Goal: Task Accomplishment & Management: Use online tool/utility

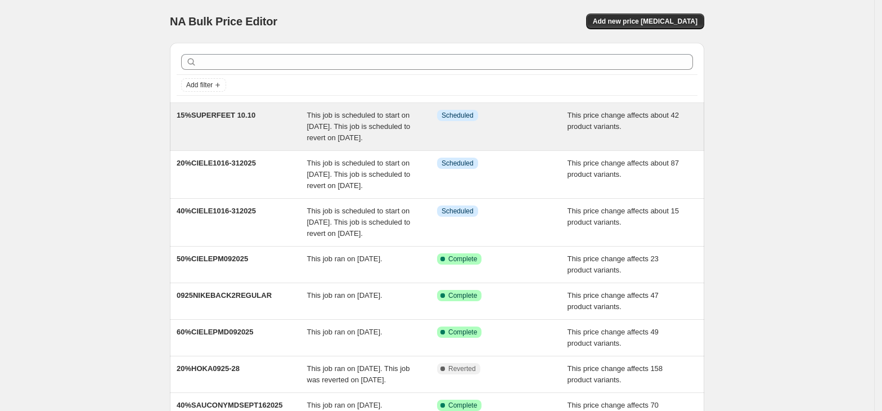
click at [267, 118] on div "15%SUPERFEET 10.10" at bounding box center [242, 127] width 131 height 34
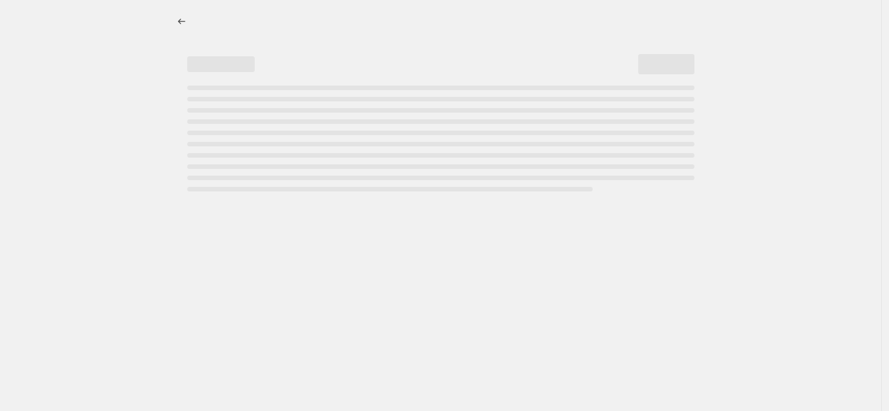
select select "pcap"
select select "no_change"
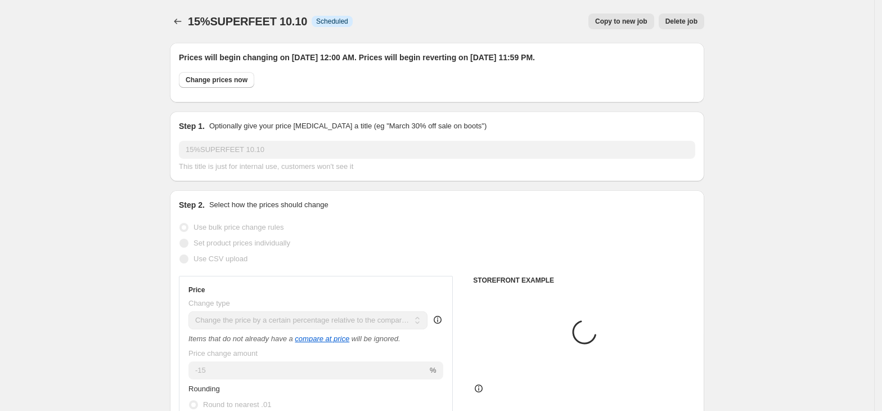
select select "collection"
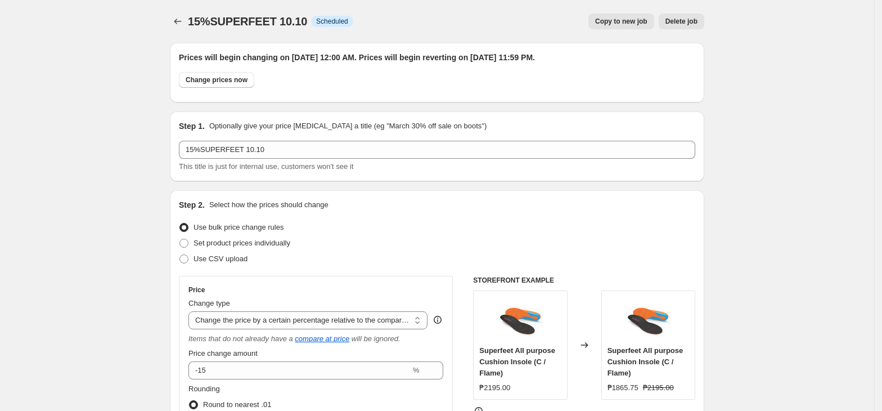
click at [635, 20] on span "Copy to new job" at bounding box center [621, 21] width 52 height 9
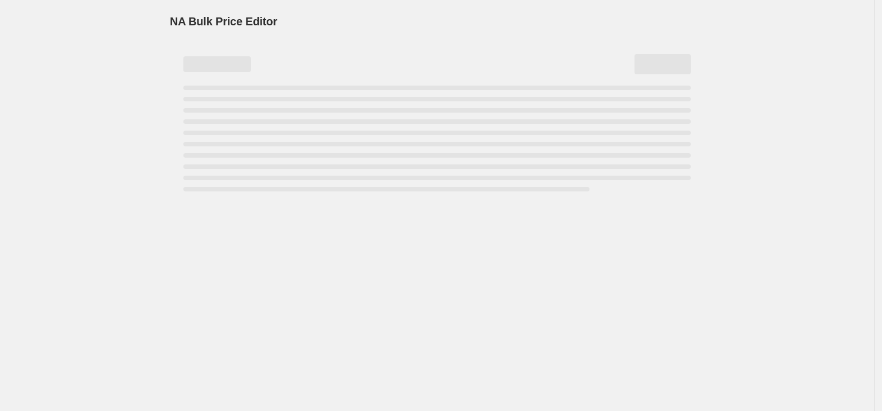
select select "pcap"
select select "no_change"
select select "collection"
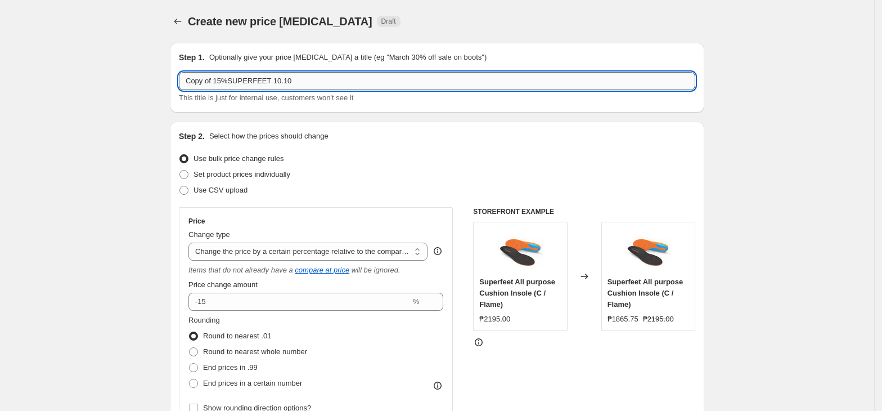
click at [295, 82] on input "Copy of 15%SUPERFEET 10.10" at bounding box center [437, 81] width 516 height 18
paste input "10% FOR 10.10 10% FOR"
drag, startPoint x: 336, startPoint y: 82, endPoint x: 237, endPoint y: 61, distance: 101.6
click at [237, 61] on div "Step 1. Optionally give your price [MEDICAL_DATA] a title (eg "March 30% off sa…" at bounding box center [437, 78] width 516 height 52
type input "10% FOR 10.10"
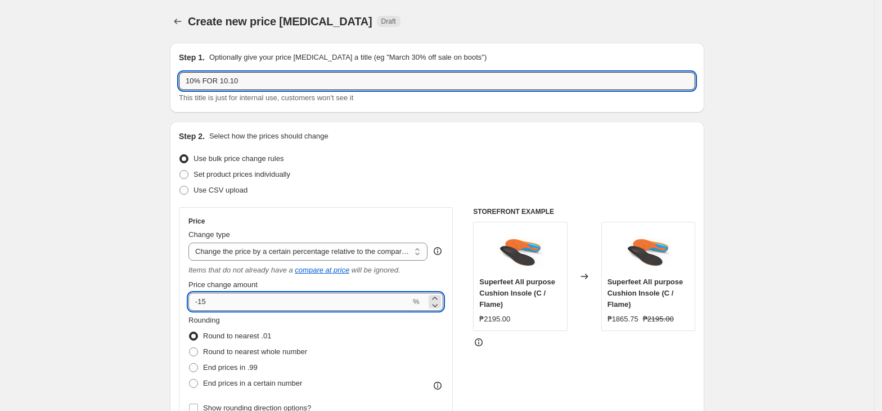
click at [318, 300] on input "-15" at bounding box center [299, 302] width 222 height 18
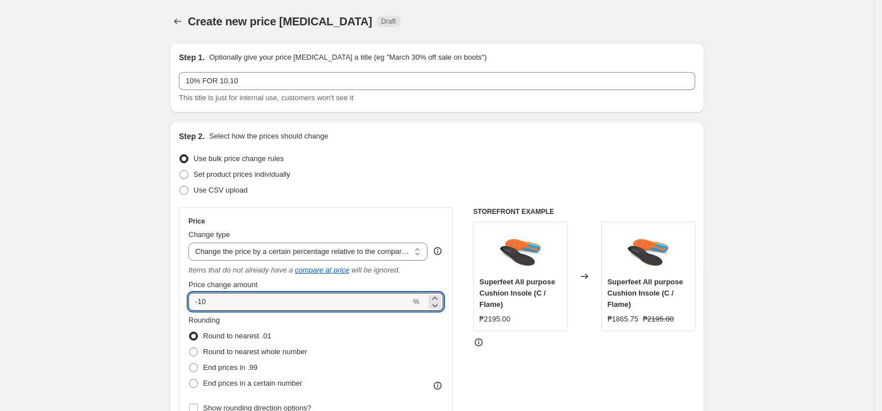
type input "-10"
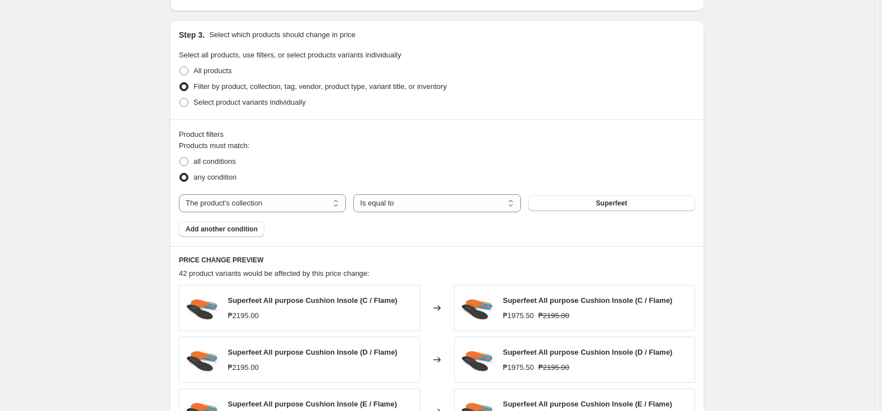
scroll to position [525, 0]
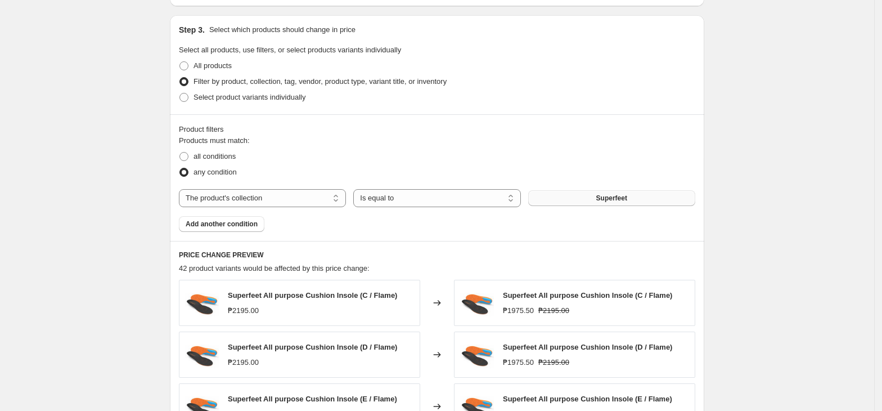
click at [592, 196] on button "Superfeet" at bounding box center [611, 198] width 167 height 16
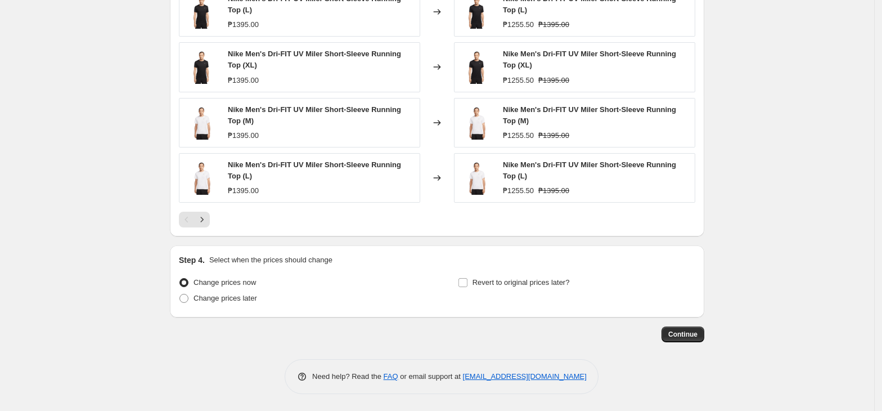
scroll to position [876, 0]
click at [215, 298] on span "Change prices later" at bounding box center [226, 298] width 64 height 8
click at [180, 294] on input "Change prices later" at bounding box center [179, 294] width 1 height 1
radio input "true"
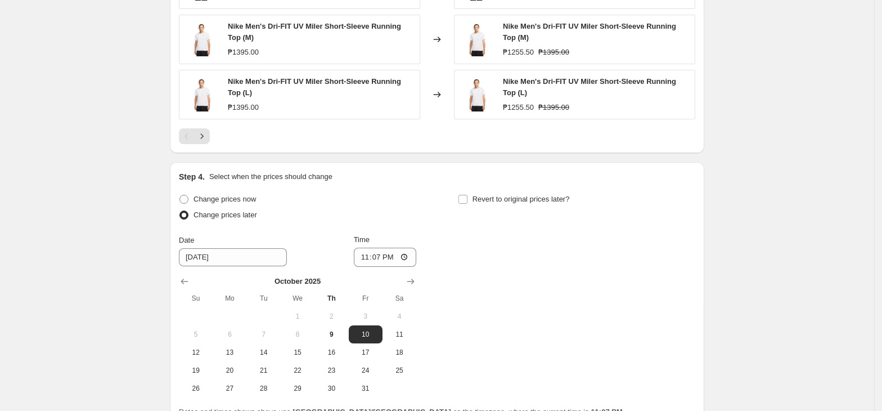
scroll to position [1069, 0]
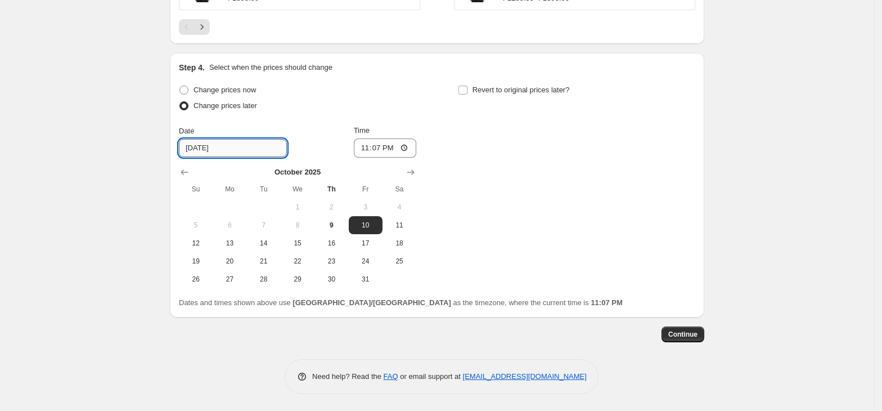
click at [235, 140] on input "[DATE]" at bounding box center [233, 148] width 108 height 18
click at [368, 222] on span "10" at bounding box center [365, 225] width 25 height 9
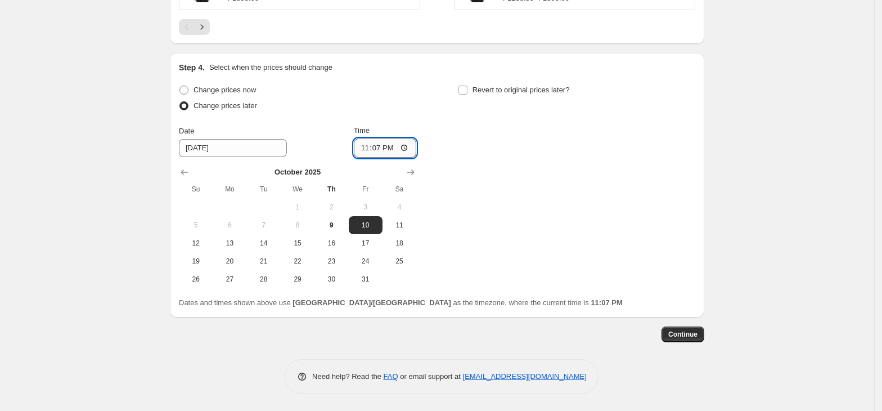
click at [366, 153] on input "23:07" at bounding box center [385, 147] width 63 height 19
type input "00:00"
click at [491, 84] on span "Revert to original prices later?" at bounding box center [521, 89] width 97 height 11
click at [467, 86] on input "Revert to original prices later?" at bounding box center [462, 90] width 9 height 9
checkbox input "true"
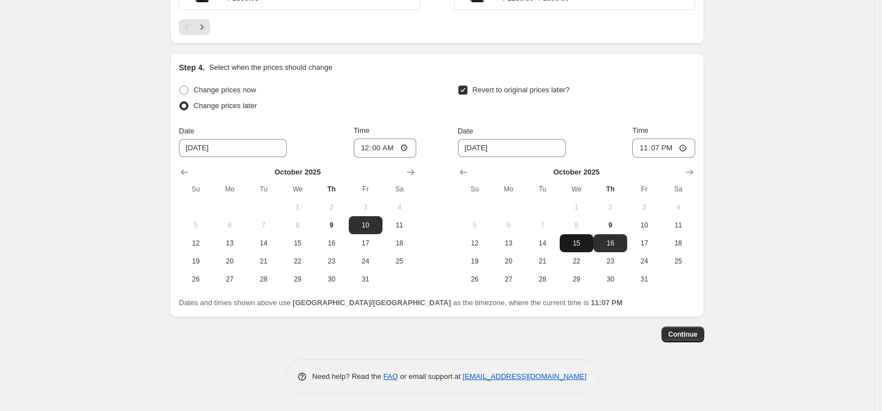
click at [566, 251] on button "15" at bounding box center [577, 243] width 34 height 18
type input "[DATE]"
click at [651, 151] on input "23:07" at bounding box center [663, 147] width 63 height 19
type input "23:59"
click at [685, 329] on button "Continue" at bounding box center [683, 334] width 43 height 16
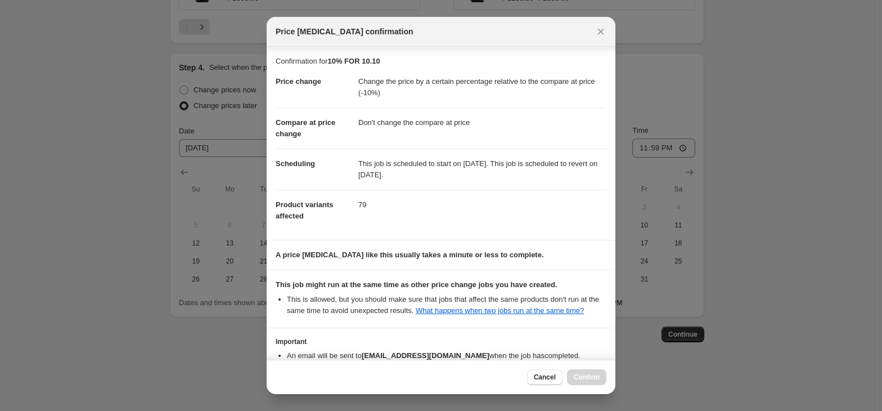
scroll to position [73, 0]
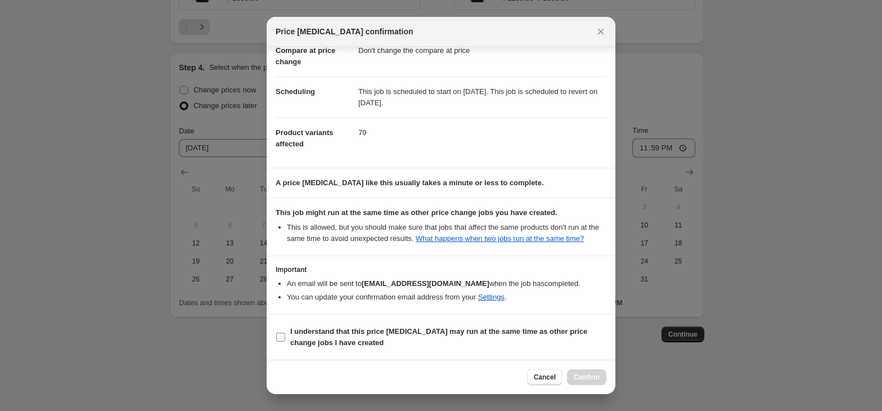
click at [356, 338] on span "I understand that this price [MEDICAL_DATA] may run at the same time as other p…" at bounding box center [448, 337] width 316 height 23
click at [285, 338] on input "I understand that this price [MEDICAL_DATA] may run at the same time as other p…" at bounding box center [280, 336] width 9 height 9
checkbox input "true"
click at [581, 381] on span "Confirm" at bounding box center [587, 376] width 26 height 9
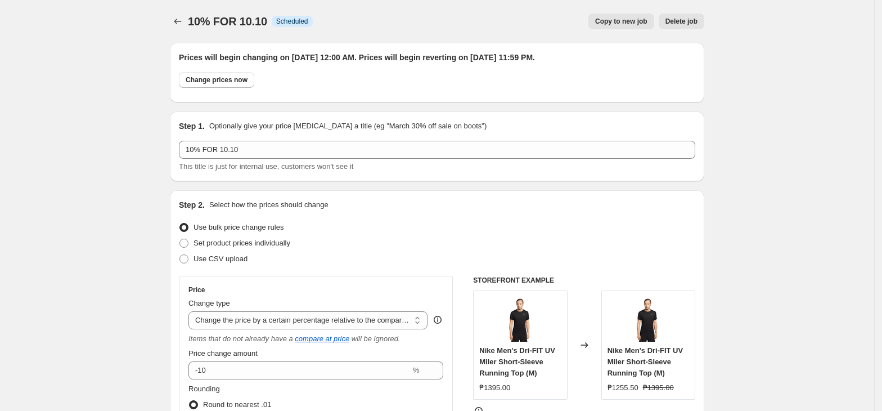
click at [632, 25] on span "Copy to new job" at bounding box center [621, 21] width 52 height 9
select select "pcap"
select select "no_change"
select select "collection"
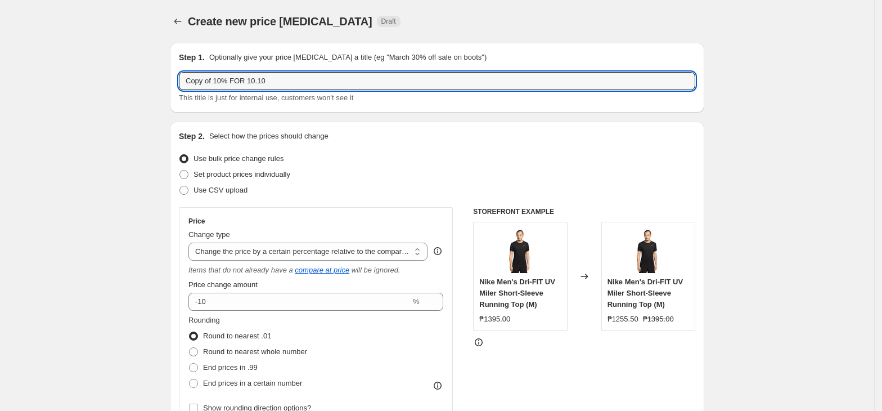
drag, startPoint x: 219, startPoint y: 83, endPoint x: 149, endPoint y: 79, distance: 70.5
type input "20% FOR 10.10"
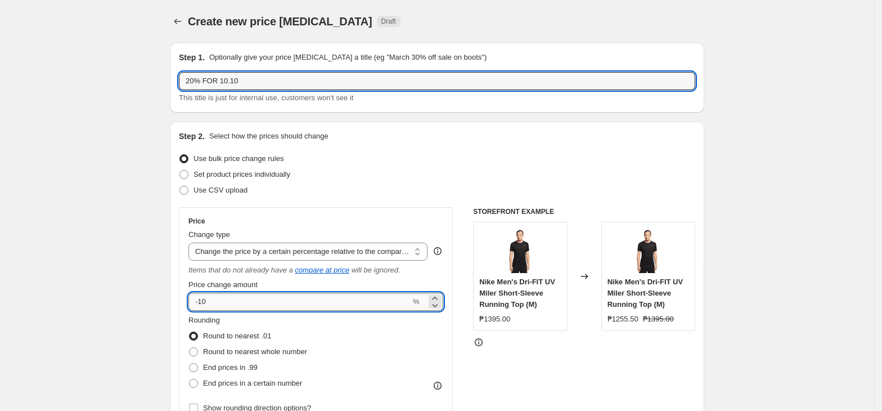
click at [285, 295] on input "-10" at bounding box center [299, 302] width 222 height 18
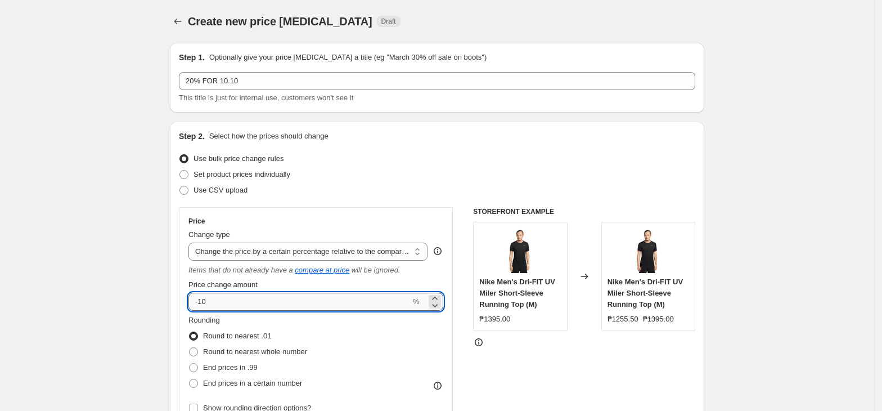
type input "-1"
type input "-20"
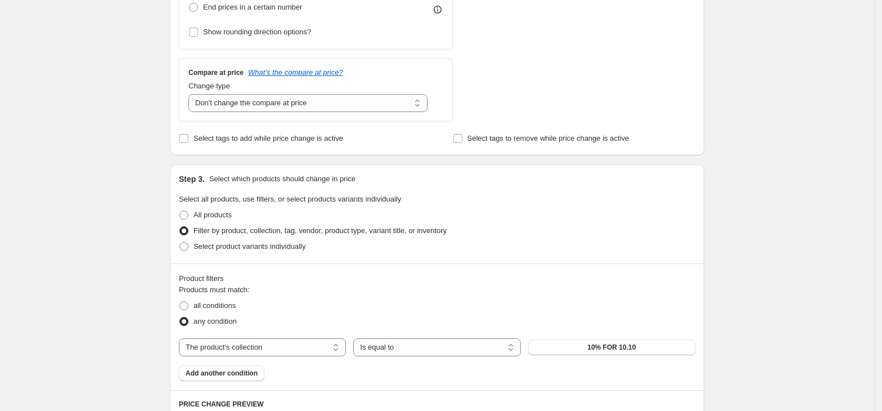
scroll to position [600, 0]
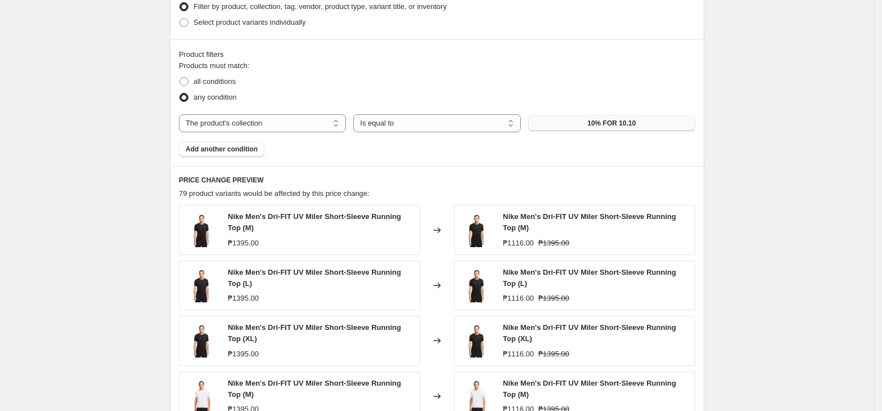
click at [603, 124] on span "10% FOR 10.10" at bounding box center [611, 123] width 48 height 9
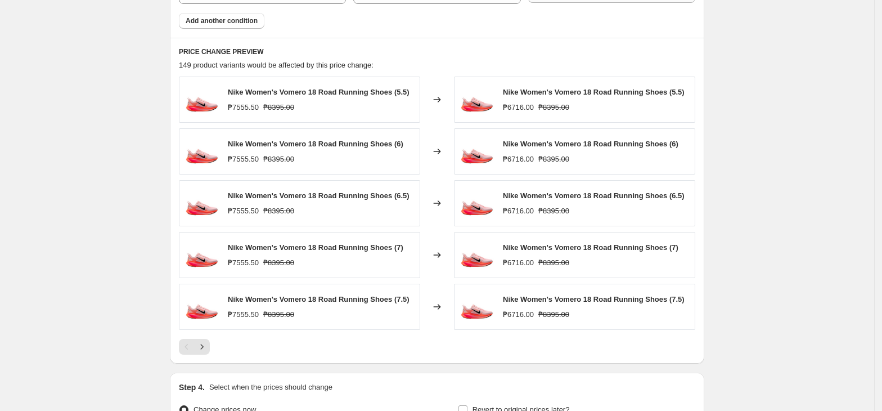
scroll to position [858, 0]
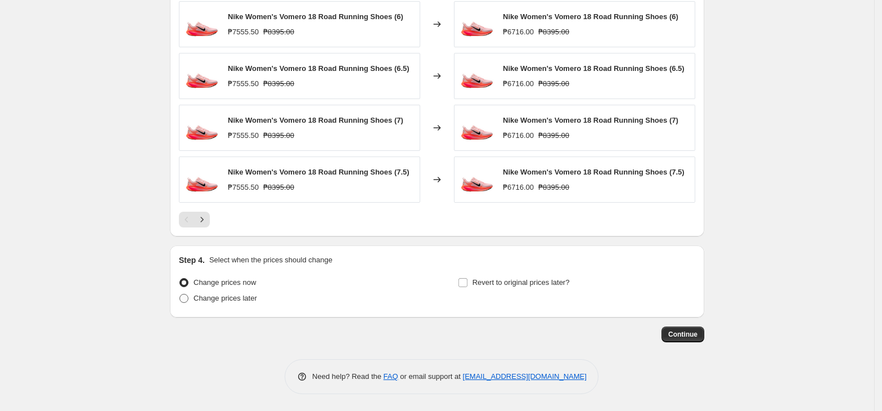
click at [217, 302] on span "Change prices later" at bounding box center [226, 298] width 64 height 8
click at [180, 294] on input "Change prices later" at bounding box center [179, 294] width 1 height 1
radio input "true"
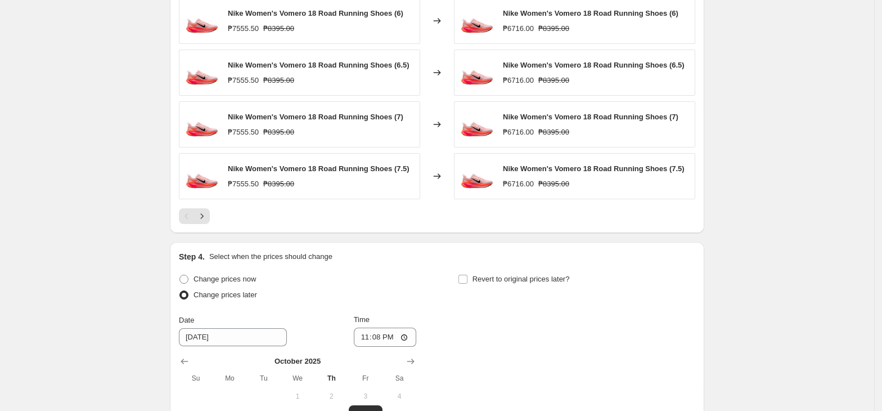
scroll to position [1051, 0]
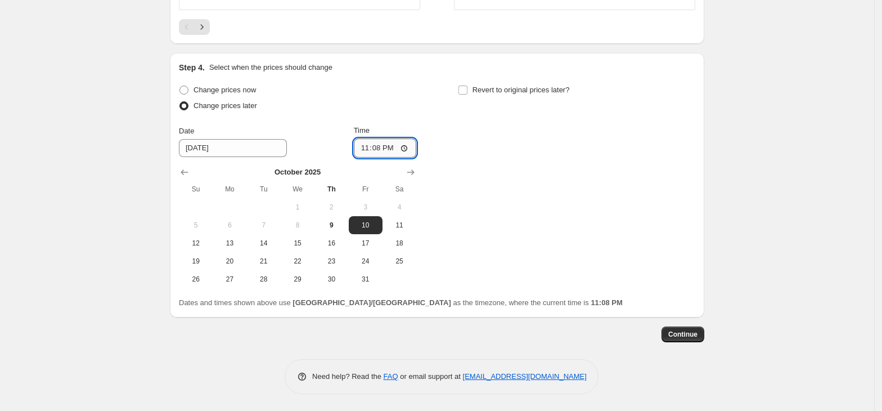
click at [368, 149] on input "23:08" at bounding box center [385, 147] width 63 height 19
type input "00:00"
click at [486, 97] on label "Revert to original prices later?" at bounding box center [514, 90] width 112 height 16
click at [467, 95] on input "Revert to original prices later?" at bounding box center [462, 90] width 9 height 9
checkbox input "true"
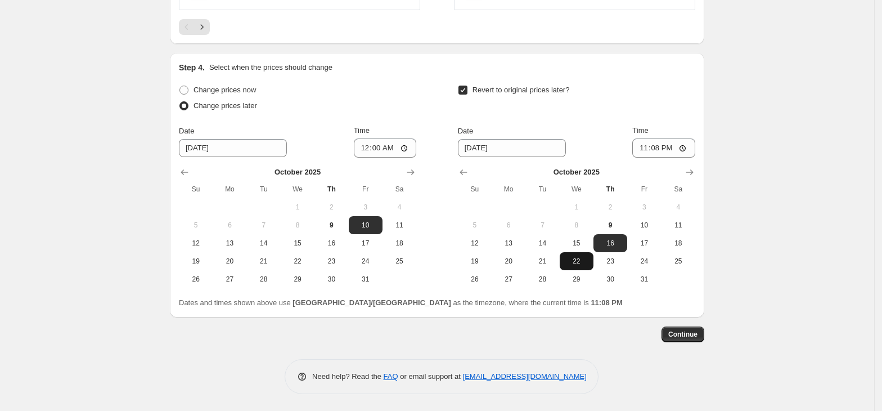
click at [585, 252] on button "22" at bounding box center [577, 261] width 34 height 18
click at [583, 242] on span "15" at bounding box center [576, 243] width 25 height 9
type input "[DATE]"
click at [658, 151] on input "23:08" at bounding box center [663, 147] width 63 height 19
type input "23:59"
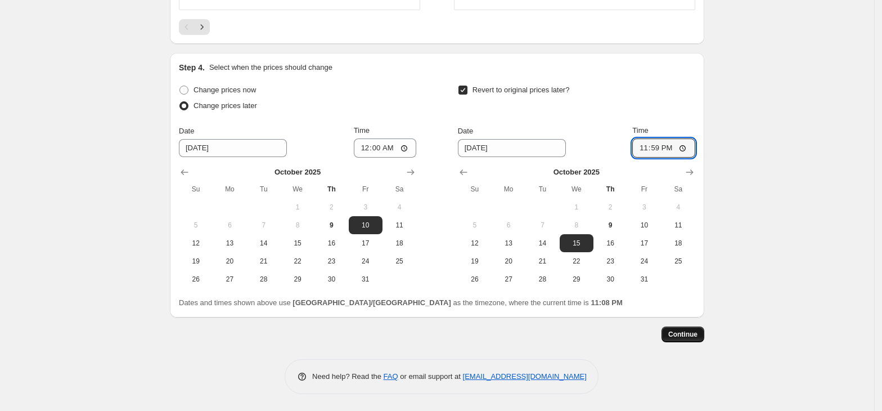
click at [684, 339] on button "Continue" at bounding box center [683, 334] width 43 height 16
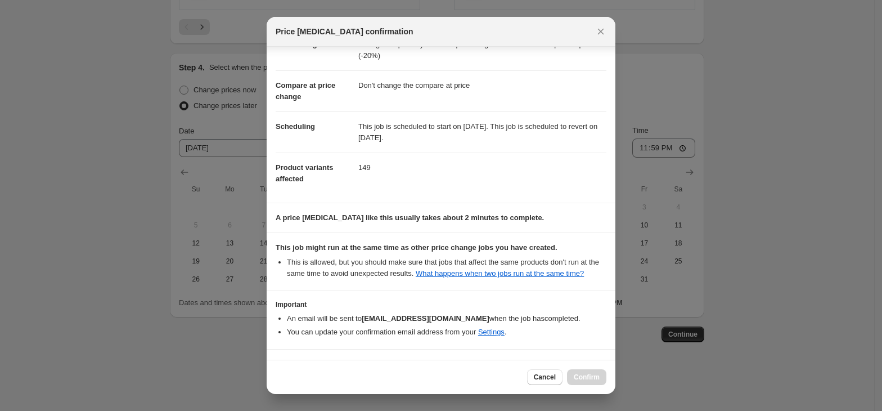
scroll to position [73, 0]
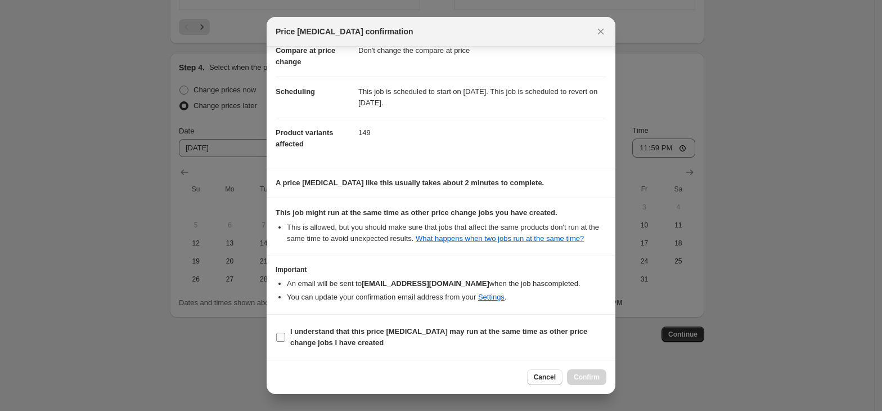
click at [286, 332] on label "I understand that this price [MEDICAL_DATA] may run at the same time as other p…" at bounding box center [441, 336] width 331 height 27
click at [285, 332] on input "I understand that this price [MEDICAL_DATA] may run at the same time as other p…" at bounding box center [280, 336] width 9 height 9
checkbox input "true"
click at [581, 374] on span "Confirm" at bounding box center [587, 376] width 26 height 9
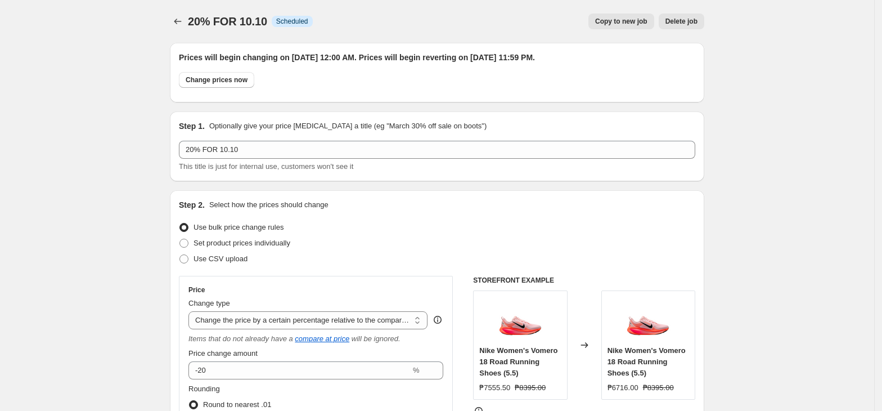
click at [610, 26] on button "Copy to new job" at bounding box center [621, 22] width 66 height 16
select select "pcap"
select select "no_change"
select select "collection"
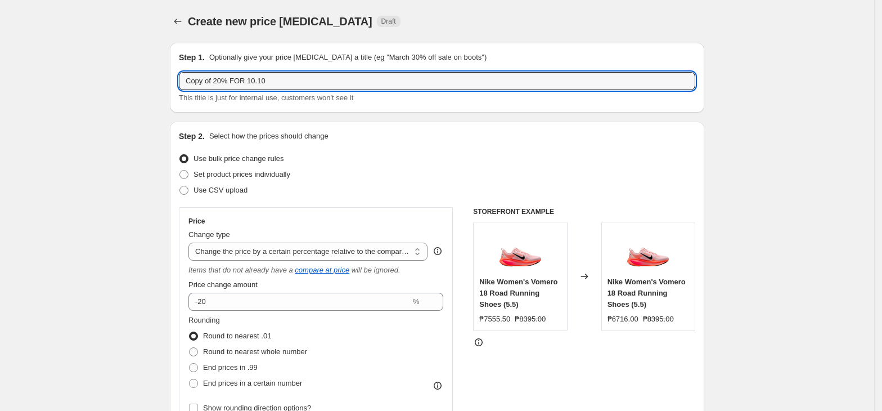
drag, startPoint x: 219, startPoint y: 84, endPoint x: 10, endPoint y: 82, distance: 209.8
type input "30% FOR 10.10"
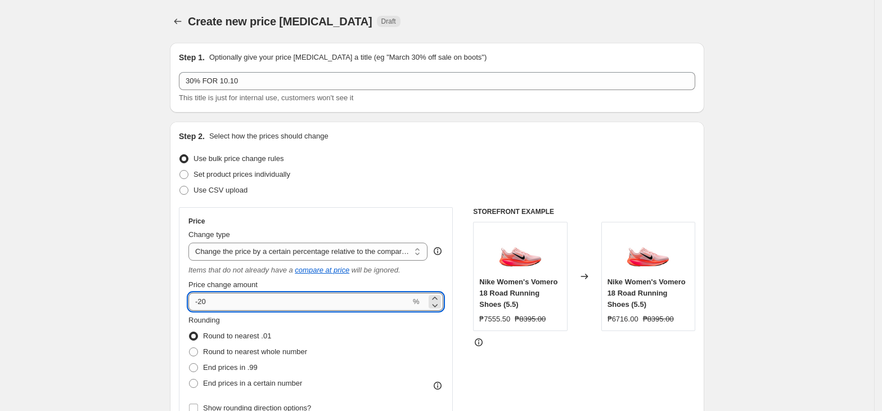
drag, startPoint x: 205, startPoint y: 303, endPoint x: 219, endPoint y: 307, distance: 14.6
click at [203, 304] on input "-20" at bounding box center [299, 302] width 222 height 18
type input "-30"
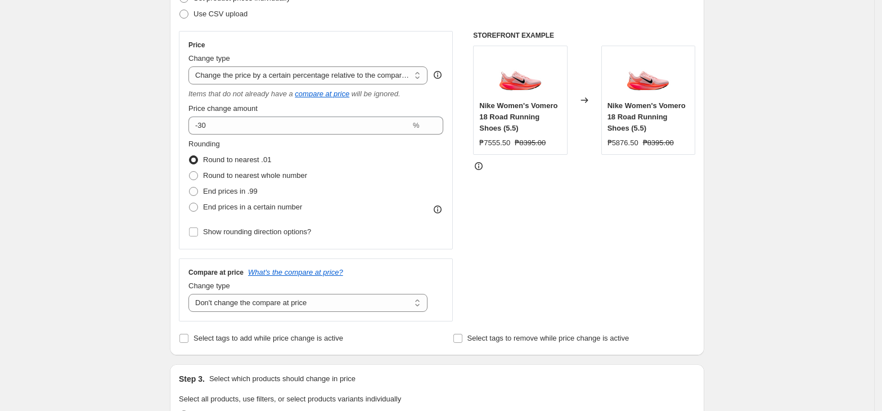
scroll to position [300, 0]
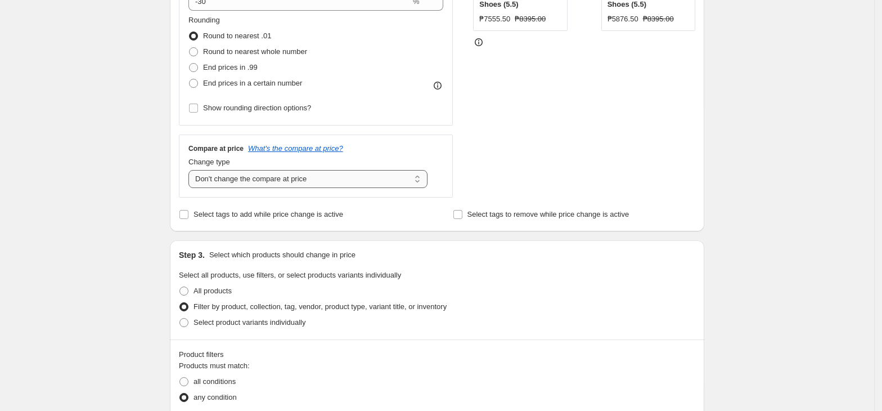
click at [273, 185] on select "Change the compare at price to the current price (sale) Change the compare at p…" at bounding box center [307, 179] width 239 height 18
click at [192, 170] on select "Change the compare at price to the current price (sale) Change the compare at p…" at bounding box center [307, 179] width 239 height 18
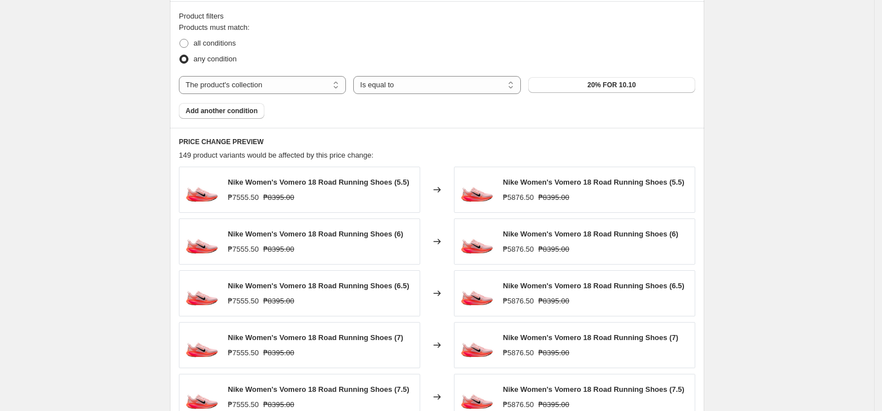
scroll to position [675, 0]
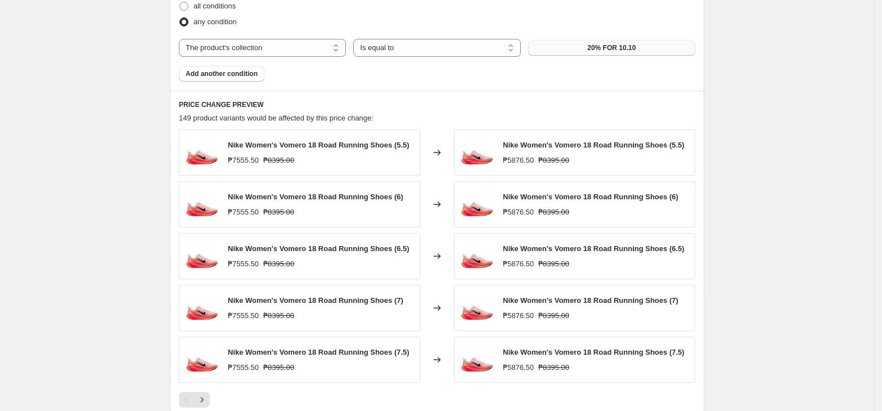
click at [557, 45] on button "20% FOR 10.10" at bounding box center [611, 48] width 167 height 16
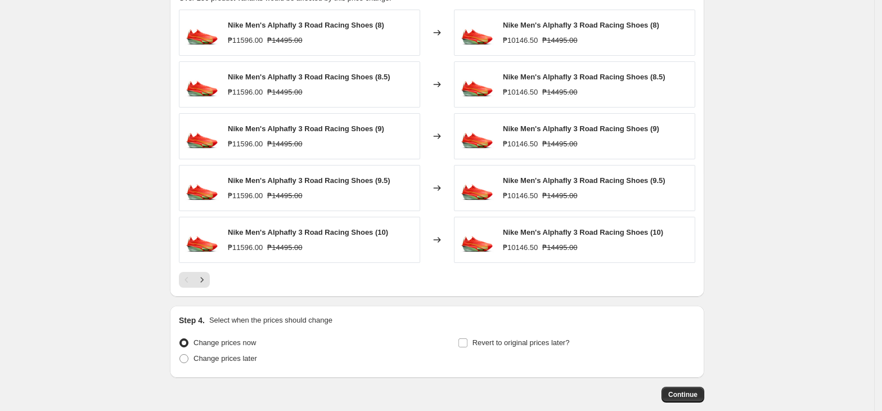
scroll to position [858, 0]
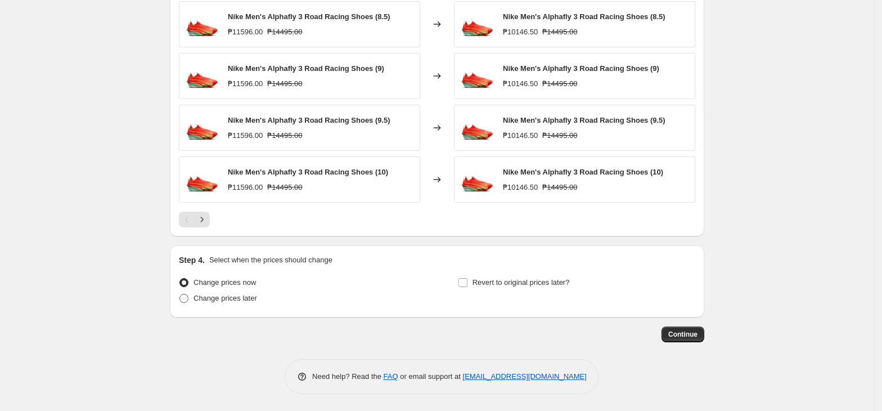
click at [250, 294] on span "Change prices later" at bounding box center [226, 298] width 64 height 8
click at [180, 294] on input "Change prices later" at bounding box center [179, 294] width 1 height 1
radio input "true"
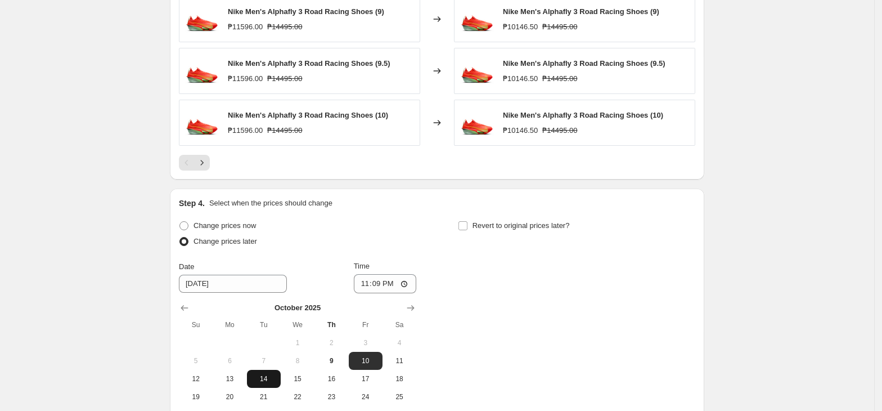
scroll to position [1051, 0]
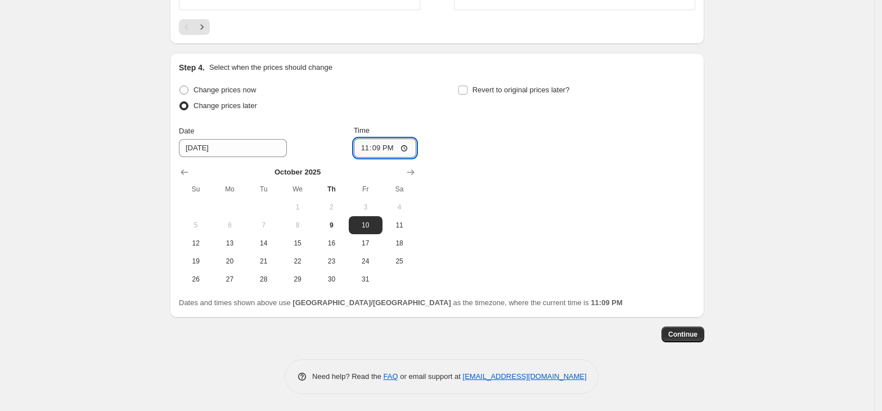
click at [370, 145] on input "23:09" at bounding box center [385, 147] width 63 height 19
type input "00:00"
click at [473, 86] on label "Revert to original prices later?" at bounding box center [514, 90] width 112 height 16
click at [467, 86] on input "Revert to original prices later?" at bounding box center [462, 90] width 9 height 9
checkbox input "true"
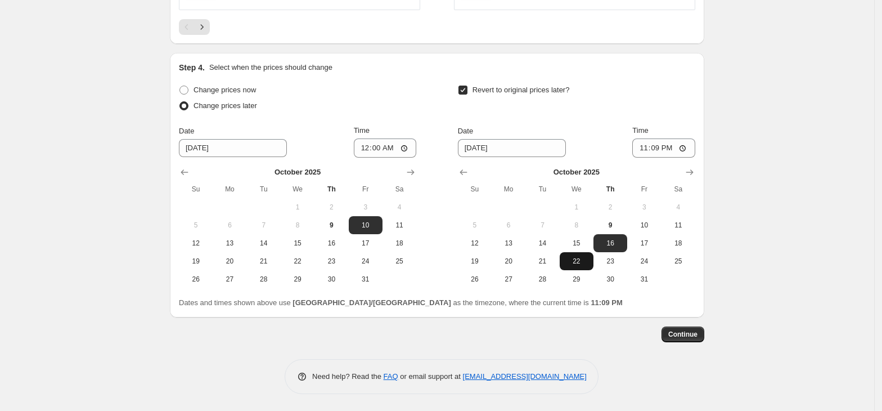
click at [586, 252] on button "22" at bounding box center [577, 261] width 34 height 18
click at [586, 244] on span "15" at bounding box center [576, 243] width 25 height 9
type input "[DATE]"
click at [656, 151] on input "23:09" at bounding box center [663, 147] width 63 height 19
type input "23:59"
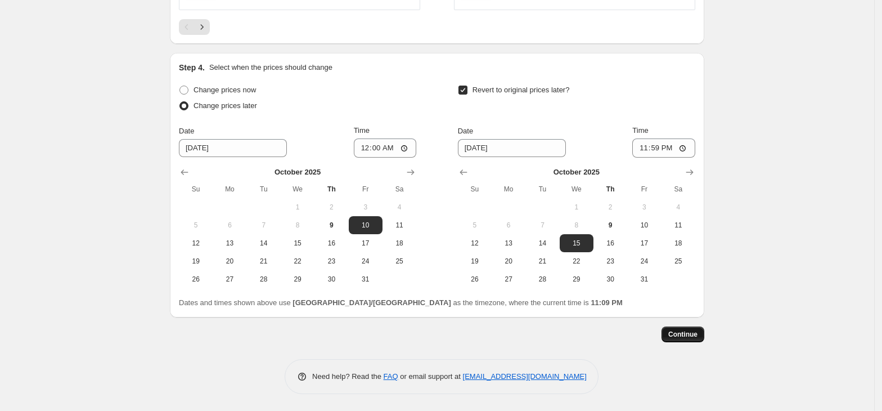
click at [677, 335] on span "Continue" at bounding box center [682, 334] width 29 height 9
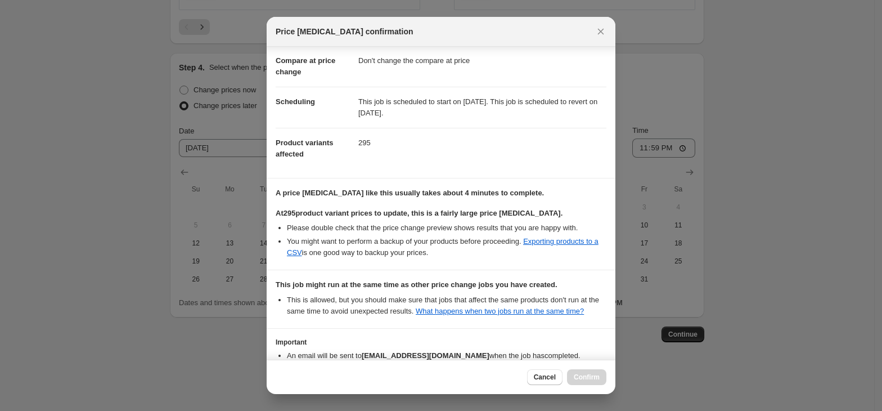
scroll to position [135, 0]
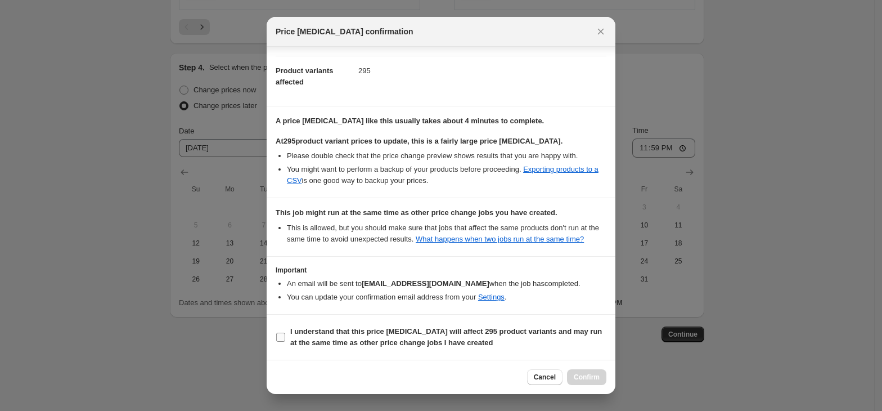
click at [277, 334] on input "I understand that this price [MEDICAL_DATA] will affect 295 product variants an…" at bounding box center [280, 336] width 9 height 9
checkbox input "true"
click at [592, 378] on span "Confirm" at bounding box center [587, 376] width 26 height 9
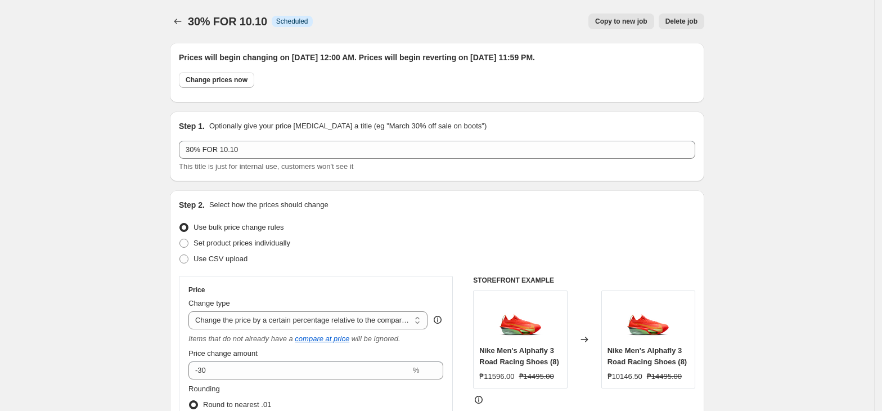
click at [644, 25] on span "Copy to new job" at bounding box center [621, 21] width 52 height 9
select select "pcap"
select select "no_change"
select select "collection"
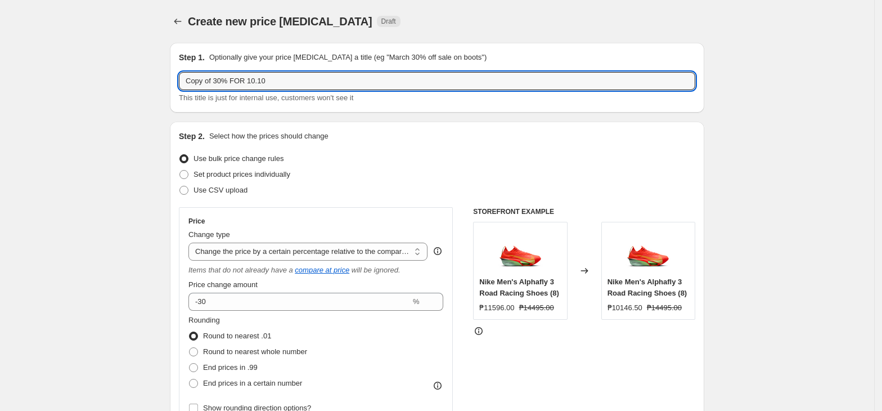
drag, startPoint x: 221, startPoint y: 82, endPoint x: 86, endPoint y: 82, distance: 134.4
type input "40% FOR 10.10"
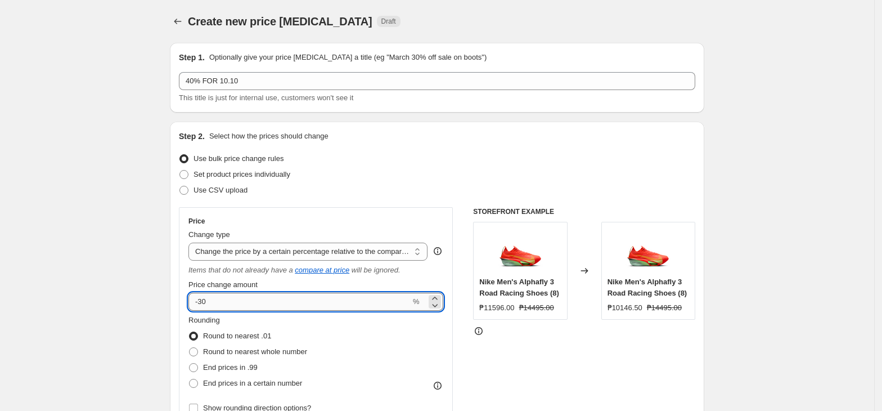
click at [279, 302] on input "-30" at bounding box center [299, 302] width 222 height 18
type input "-3"
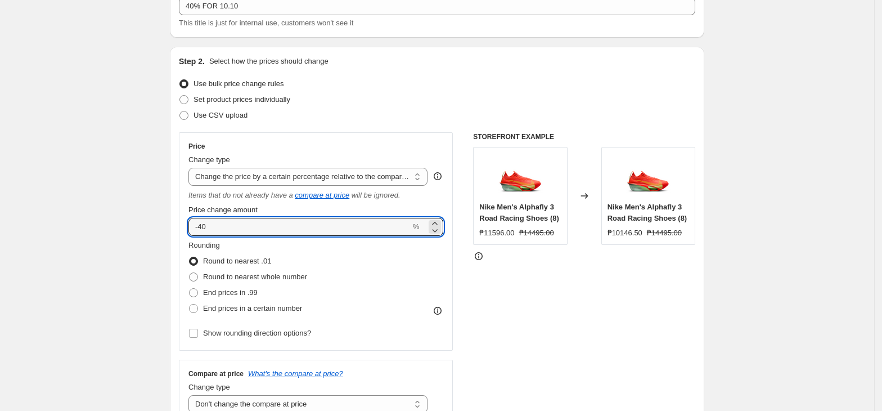
type input "-40"
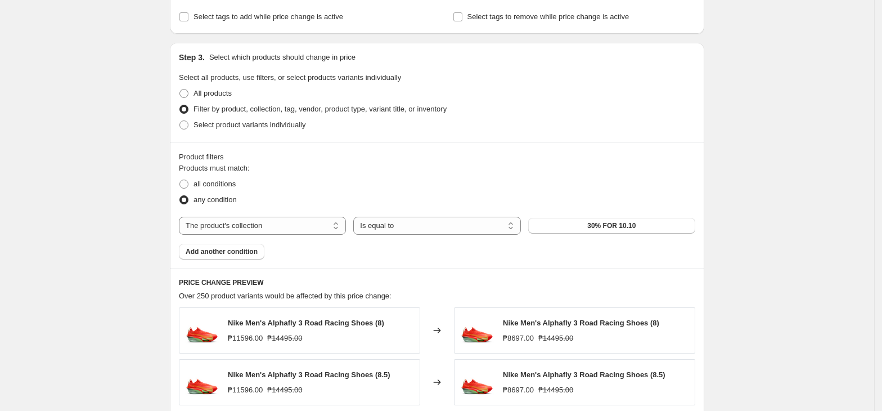
scroll to position [600, 0]
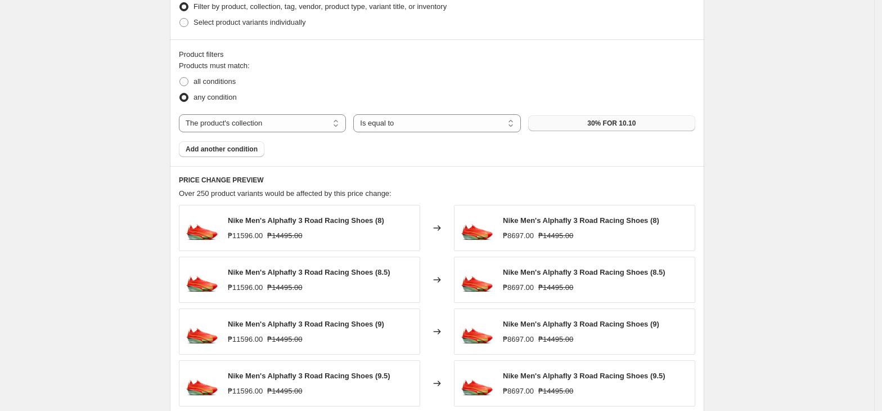
click at [564, 127] on button "30% FOR 10.10" at bounding box center [611, 123] width 167 height 16
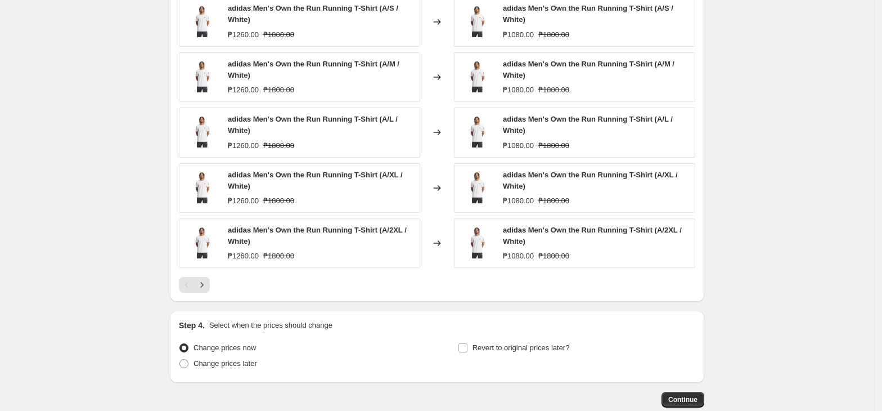
scroll to position [876, 0]
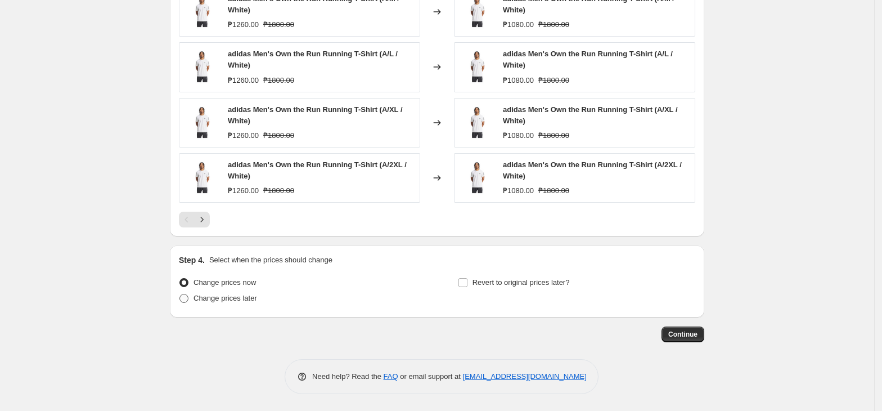
click at [231, 297] on span "Change prices later" at bounding box center [226, 298] width 64 height 8
click at [180, 294] on input "Change prices later" at bounding box center [179, 294] width 1 height 1
radio input "true"
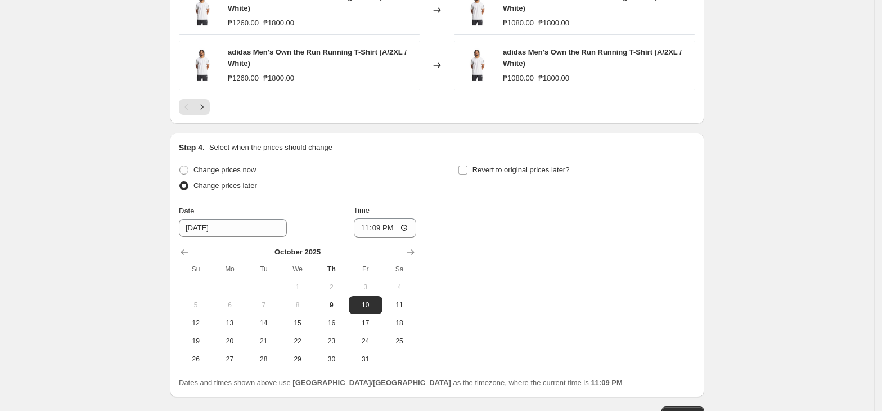
scroll to position [1069, 0]
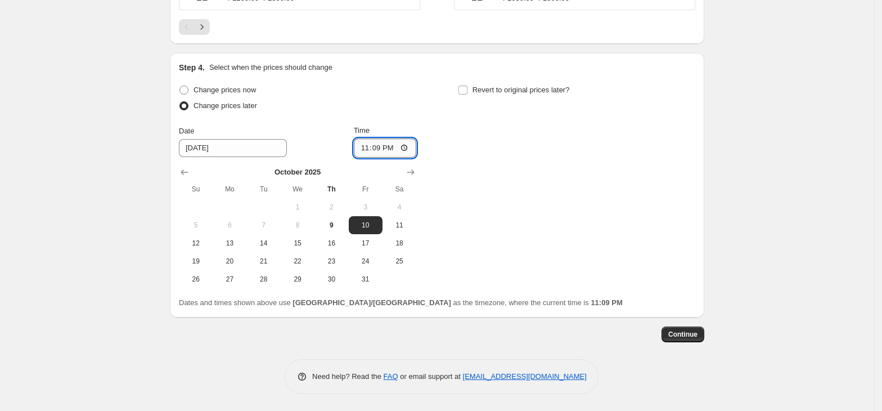
click at [370, 151] on input "23:09" at bounding box center [385, 147] width 63 height 19
type input "00:00"
click at [538, 81] on div "Step 4. Select when the prices should change Change prices now Change prices la…" at bounding box center [437, 185] width 516 height 246
click at [538, 88] on span "Revert to original prices later?" at bounding box center [521, 90] width 97 height 8
click at [467, 88] on input "Revert to original prices later?" at bounding box center [462, 90] width 9 height 9
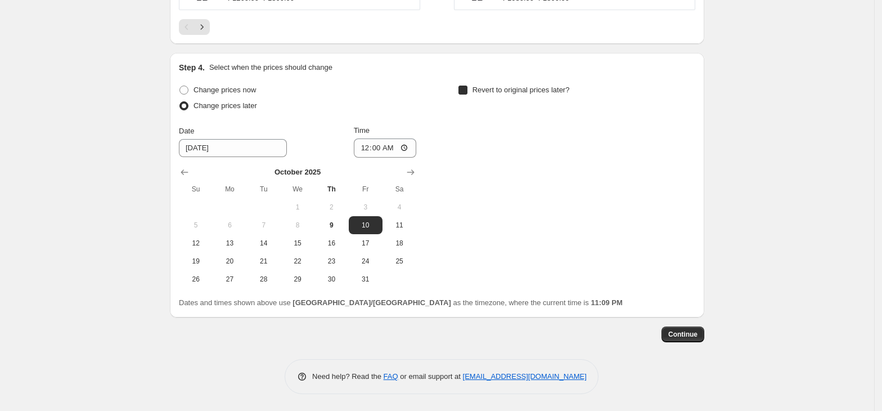
checkbox input "true"
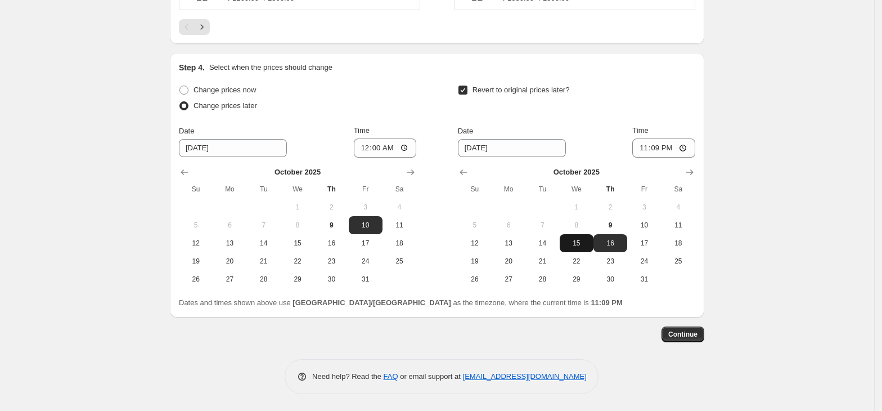
click at [581, 241] on span "15" at bounding box center [576, 243] width 25 height 9
type input "[DATE]"
click at [655, 150] on input "23:09" at bounding box center [663, 147] width 63 height 19
type input "23:59"
click at [698, 334] on span "Continue" at bounding box center [682, 334] width 29 height 9
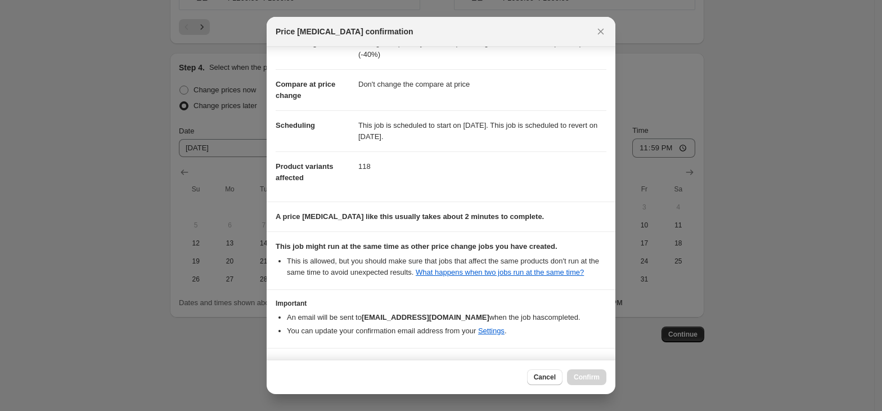
scroll to position [73, 0]
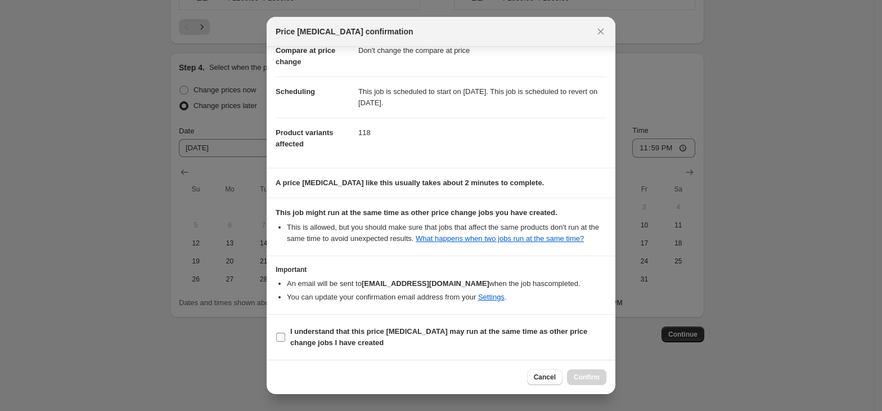
click at [282, 331] on label "I understand that this price [MEDICAL_DATA] may run at the same time as other p…" at bounding box center [441, 336] width 331 height 27
click at [282, 332] on input "I understand that this price [MEDICAL_DATA] may run at the same time as other p…" at bounding box center [280, 336] width 9 height 9
checkbox input "true"
click at [597, 381] on button "Confirm" at bounding box center [586, 377] width 39 height 16
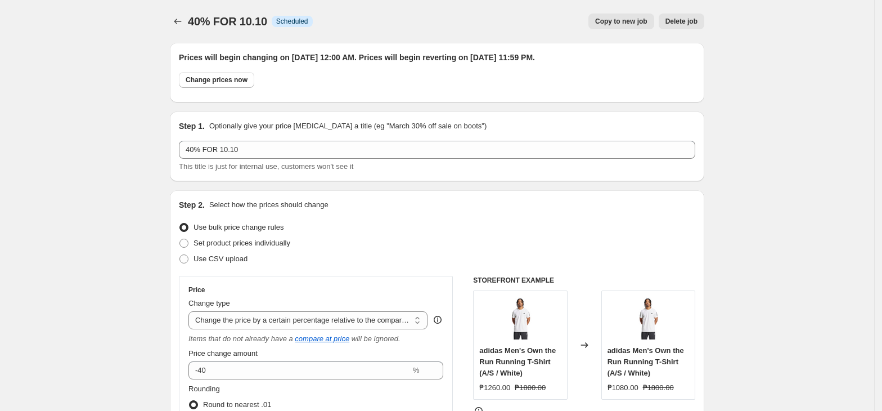
click at [615, 29] on div "40% FOR 10.10. This page is ready 40% FOR 10.10 Info Scheduled Copy to new job …" at bounding box center [437, 21] width 534 height 43
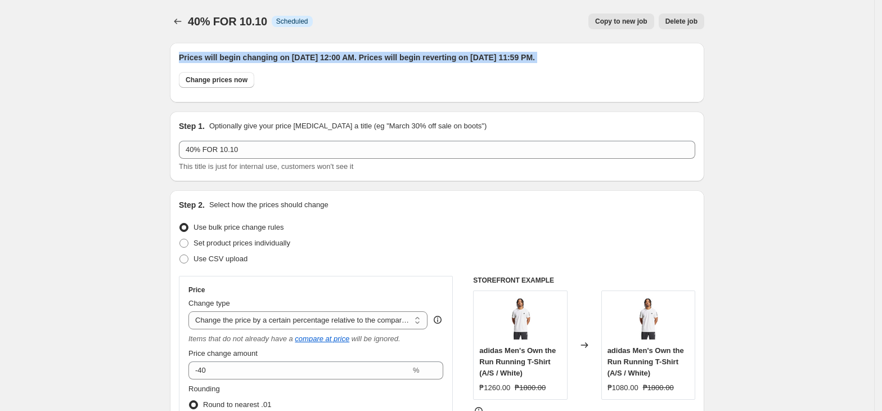
click at [615, 29] on div "40% FOR 10.10. This page is ready 40% FOR 10.10 Info Scheduled Copy to new job …" at bounding box center [437, 21] width 534 height 43
click at [620, 19] on span "Copy to new job" at bounding box center [621, 21] width 52 height 9
select select "pcap"
select select "no_change"
select select "collection"
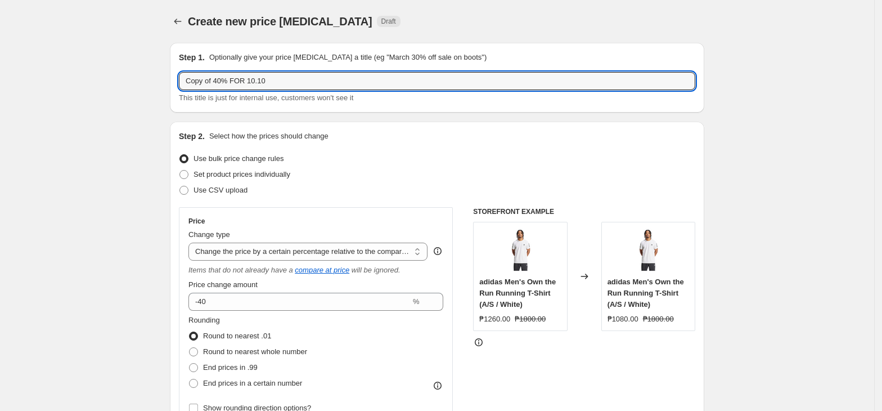
drag, startPoint x: 221, startPoint y: 77, endPoint x: 129, endPoint y: 81, distance: 91.8
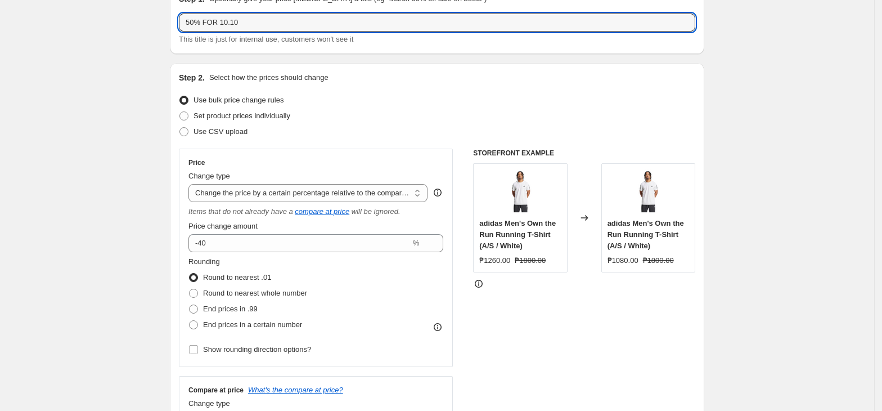
scroll to position [75, 0]
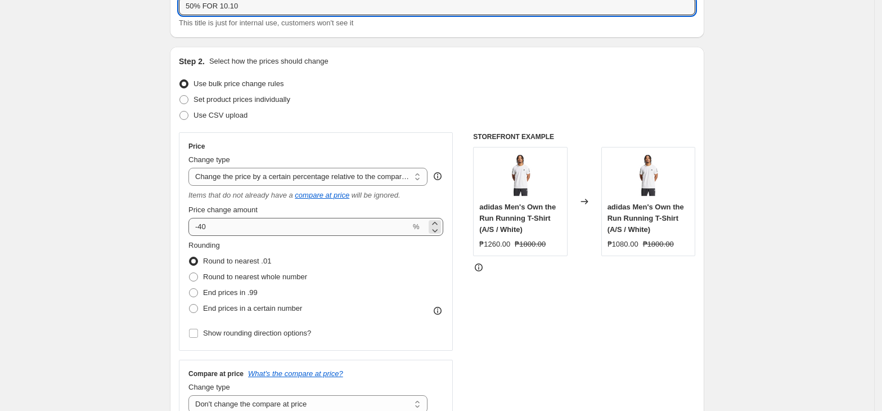
type input "50% FOR 10.10"
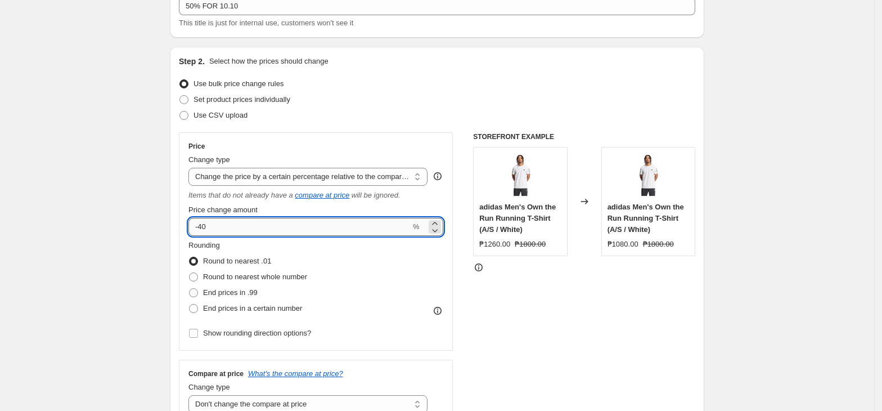
click at [254, 226] on input "-40" at bounding box center [299, 227] width 222 height 18
type input "-4"
type input "-50"
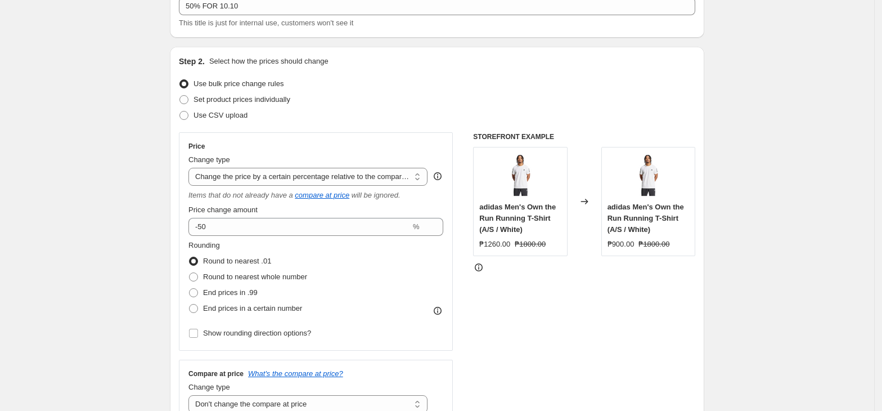
scroll to position [0, 0]
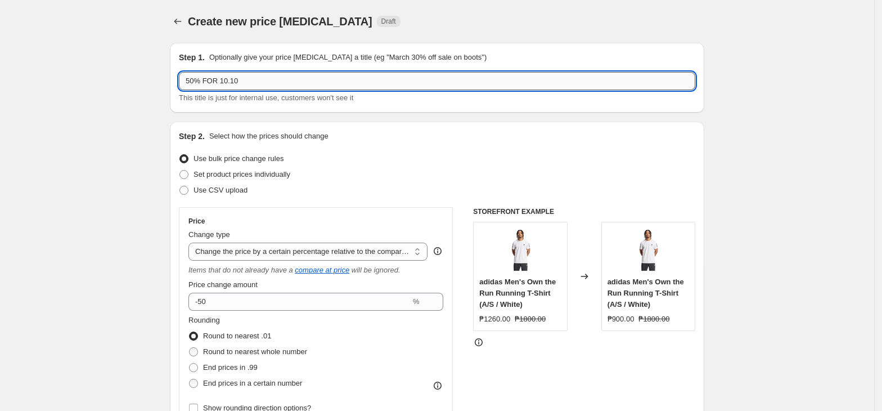
click at [245, 86] on input "50% FOR 10.10" at bounding box center [437, 81] width 516 height 18
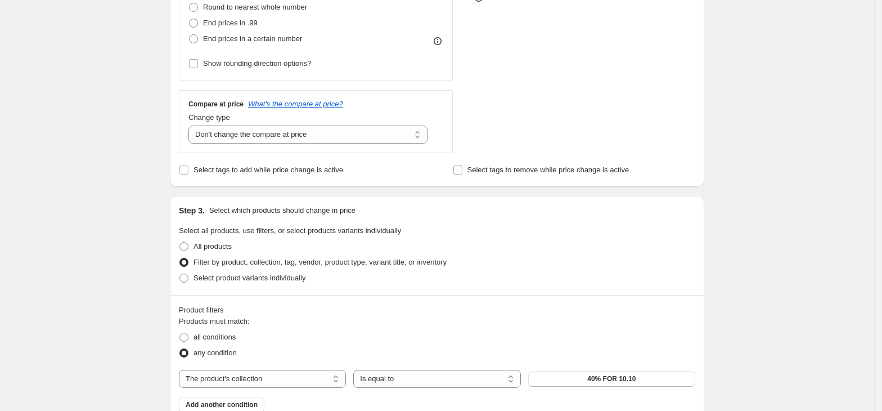
scroll to position [450, 0]
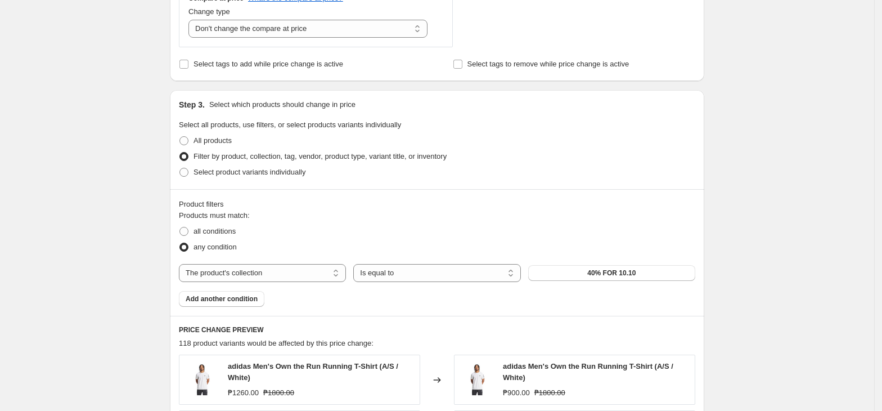
click at [600, 285] on div "Products must match: all conditions any condition The product The product's col…" at bounding box center [437, 258] width 516 height 97
click at [597, 280] on button "40% FOR 10.10" at bounding box center [611, 273] width 167 height 16
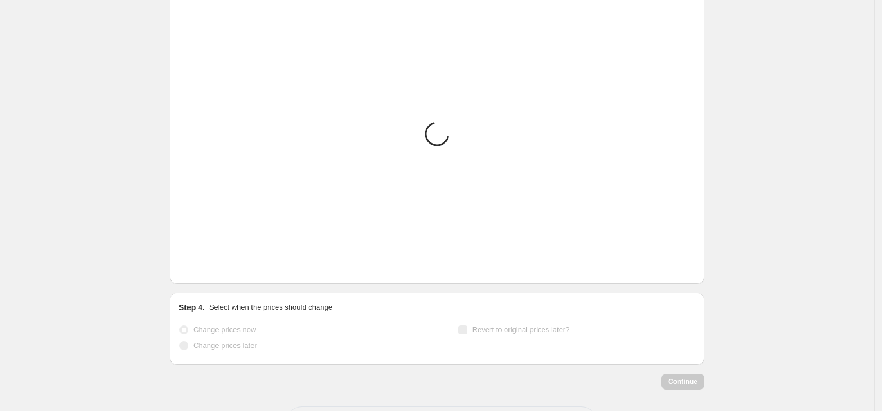
scroll to position [825, 0]
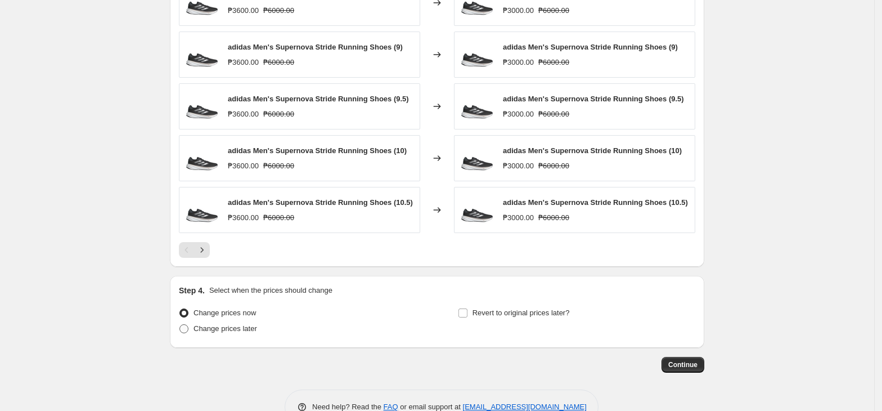
click at [232, 330] on span "Change prices later" at bounding box center [226, 328] width 64 height 8
click at [180, 325] on input "Change prices later" at bounding box center [179, 324] width 1 height 1
radio input "true"
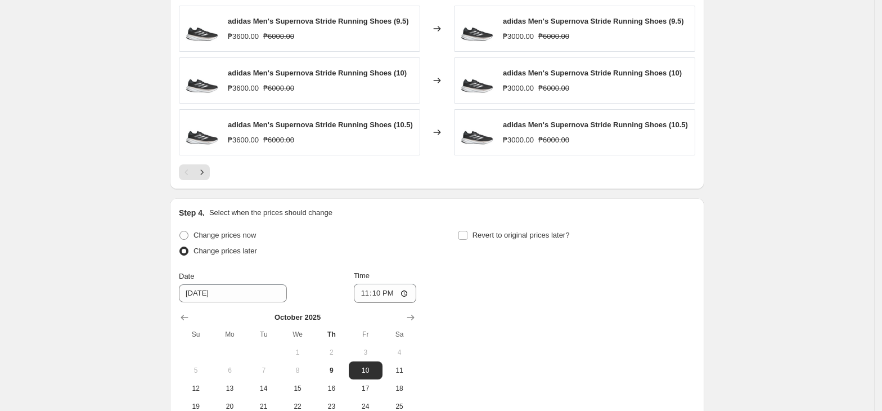
scroll to position [975, 0]
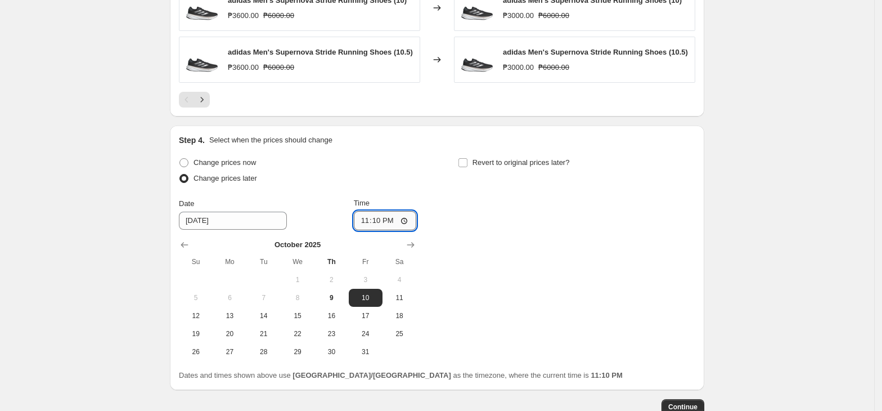
click at [363, 230] on input "23:10" at bounding box center [385, 220] width 63 height 19
type input "00:00"
click at [538, 154] on div "Step 4. Select when the prices should change Change prices now Change prices la…" at bounding box center [437, 257] width 516 height 246
drag, startPoint x: 540, startPoint y: 163, endPoint x: 545, endPoint y: 172, distance: 9.8
click at [541, 165] on span "Revert to original prices later?" at bounding box center [521, 162] width 97 height 8
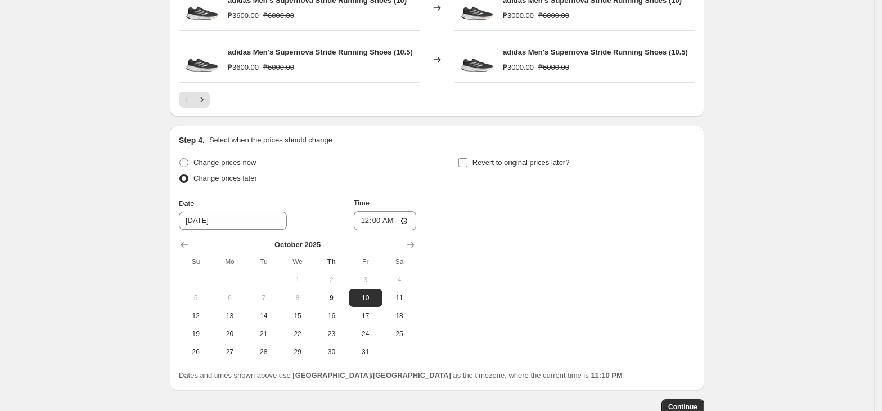
click at [467, 165] on input "Revert to original prices later?" at bounding box center [462, 162] width 9 height 9
checkbox input "true"
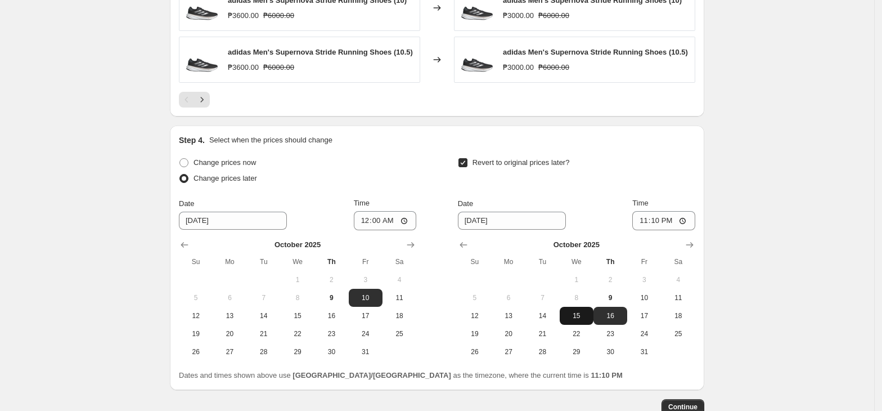
click at [589, 316] on span "15" at bounding box center [576, 315] width 25 height 9
type input "[DATE]"
click at [646, 225] on input "23:10" at bounding box center [663, 220] width 63 height 19
type input "23:59"
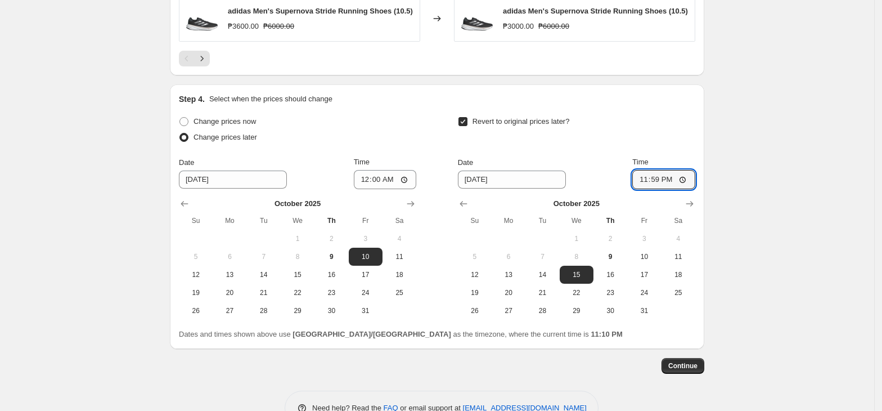
scroll to position [1051, 0]
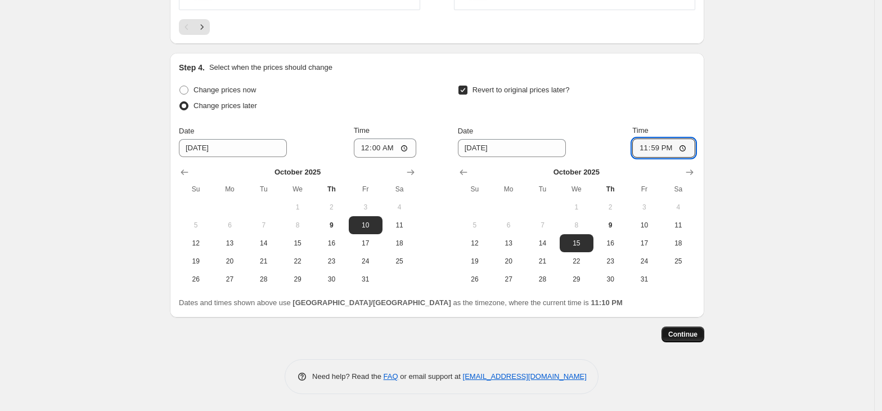
click at [687, 336] on span "Continue" at bounding box center [682, 334] width 29 height 9
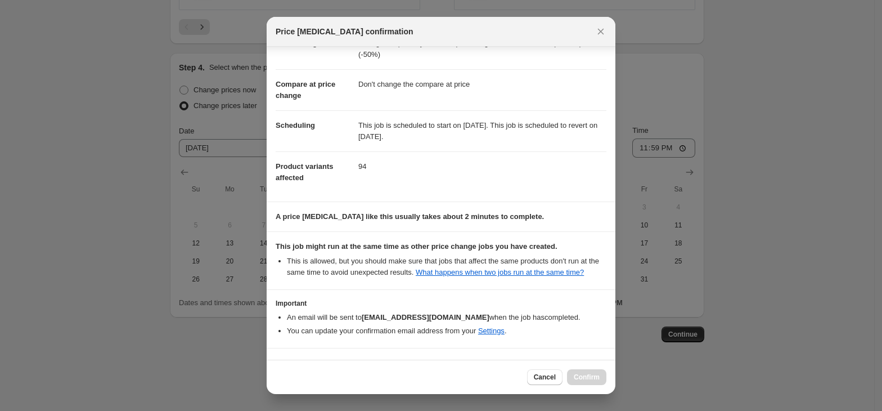
scroll to position [73, 0]
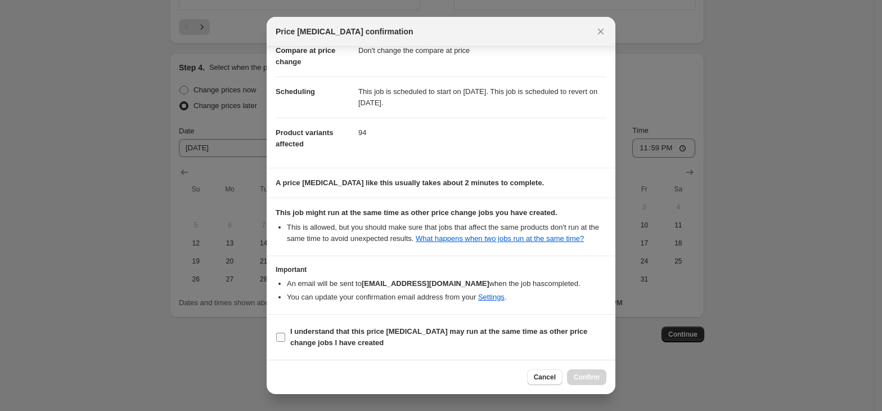
click at [365, 334] on b "I understand that this price [MEDICAL_DATA] may run at the same time as other p…" at bounding box center [438, 337] width 297 height 20
click at [285, 334] on input "I understand that this price [MEDICAL_DATA] may run at the same time as other p…" at bounding box center [280, 336] width 9 height 9
checkbox input "true"
click at [588, 379] on span "Confirm" at bounding box center [587, 376] width 26 height 9
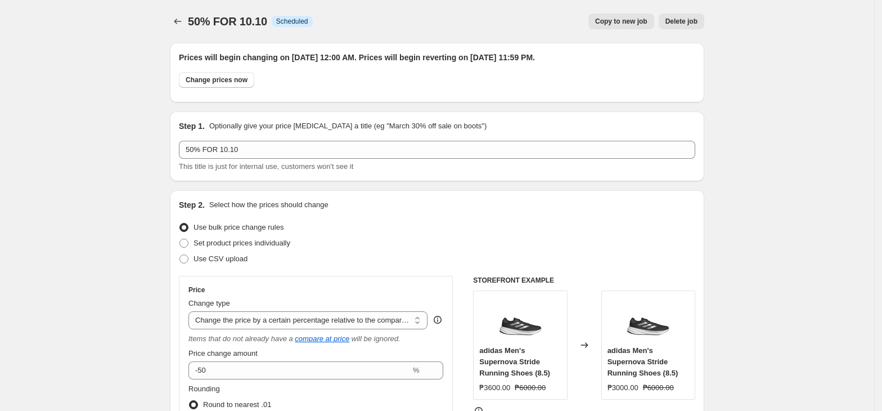
click at [609, 24] on span "Copy to new job" at bounding box center [621, 21] width 52 height 9
select select "pcap"
select select "no_change"
select select "collection"
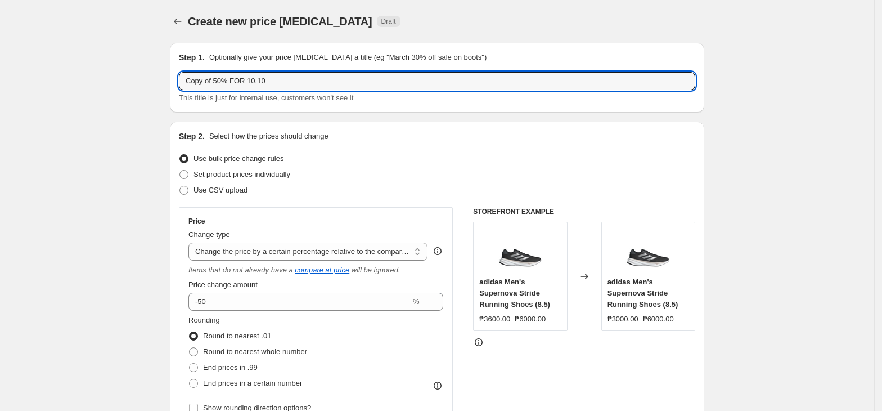
drag, startPoint x: 219, startPoint y: 79, endPoint x: 55, endPoint y: 73, distance: 164.4
type input "60% FOR 10.10"
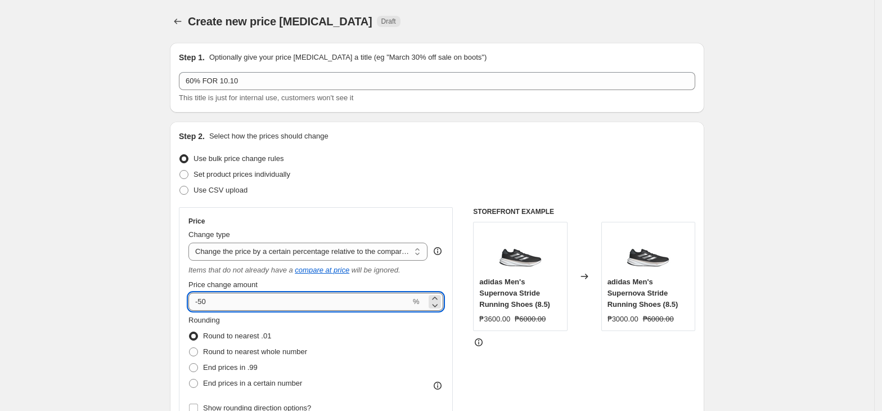
click at [271, 304] on input "-50" at bounding box center [299, 302] width 222 height 18
type input "-5"
type input "-60"
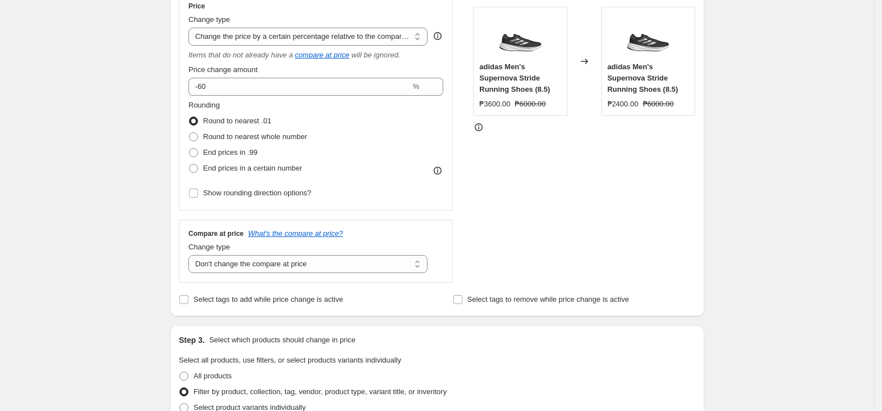
scroll to position [450, 0]
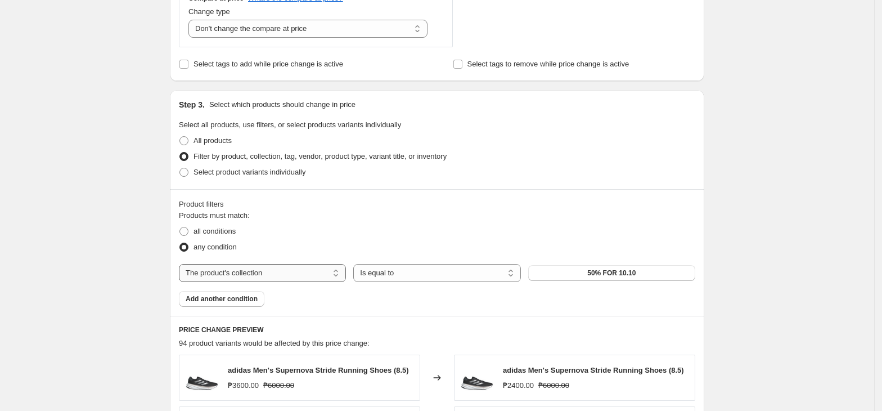
click at [295, 275] on select "The product The product's collection The product's tag The product's vendor The…" at bounding box center [262, 273] width 167 height 18
select select "tag"
click at [601, 273] on span "0.6 liter adidas bottle with straw" at bounding box center [612, 272] width 102 height 9
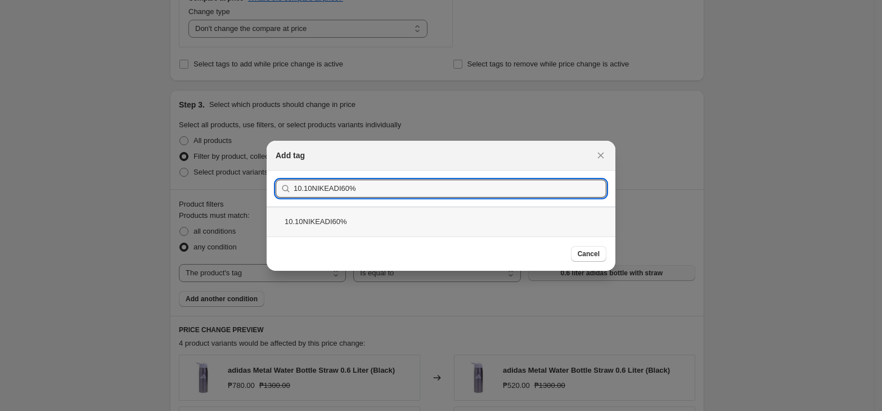
type input "10.10NIKEADI60%"
click at [344, 219] on div "10.10NIKEADI60%" at bounding box center [441, 221] width 349 height 30
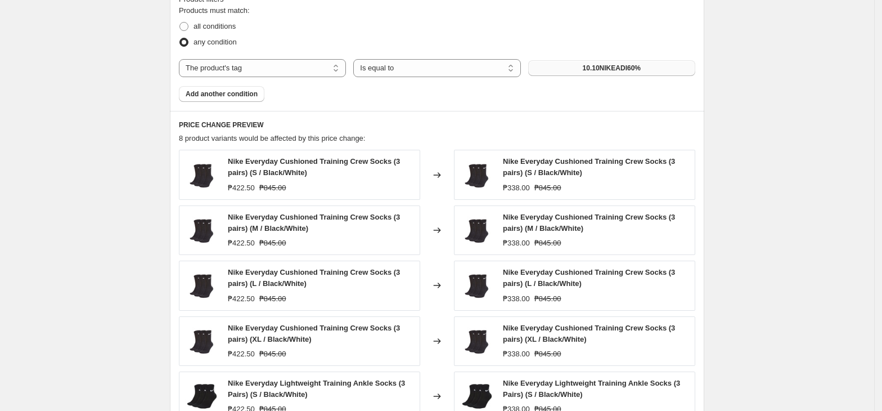
scroll to position [876, 0]
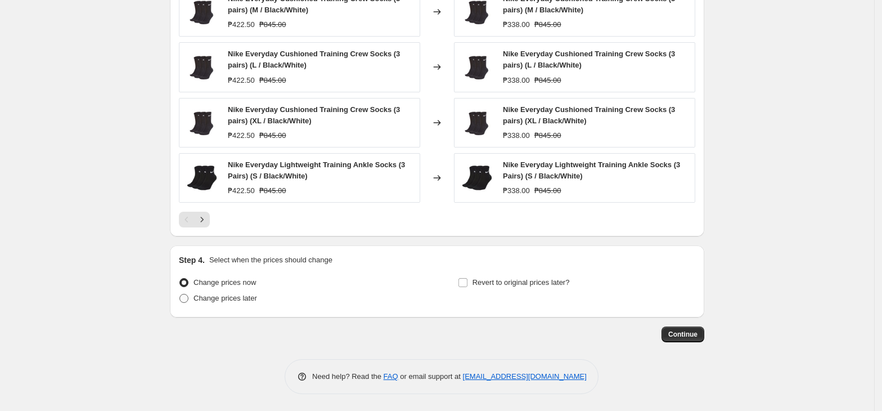
click at [241, 302] on span "Change prices later" at bounding box center [226, 298] width 64 height 8
click at [180, 294] on input "Change prices later" at bounding box center [179, 294] width 1 height 1
radio input "true"
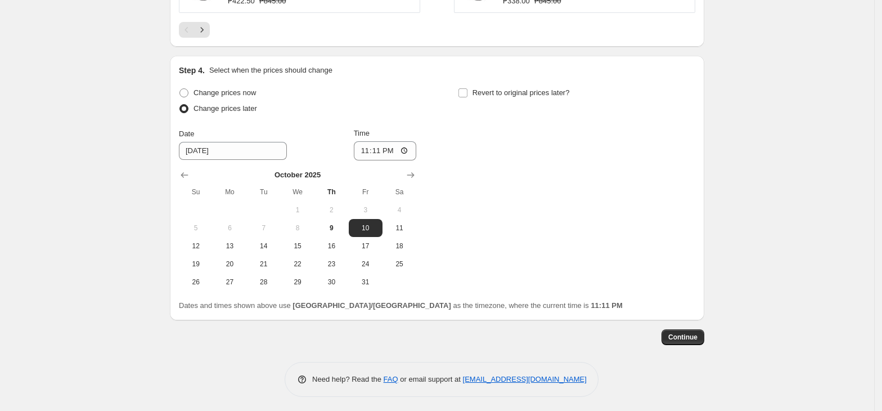
scroll to position [1069, 0]
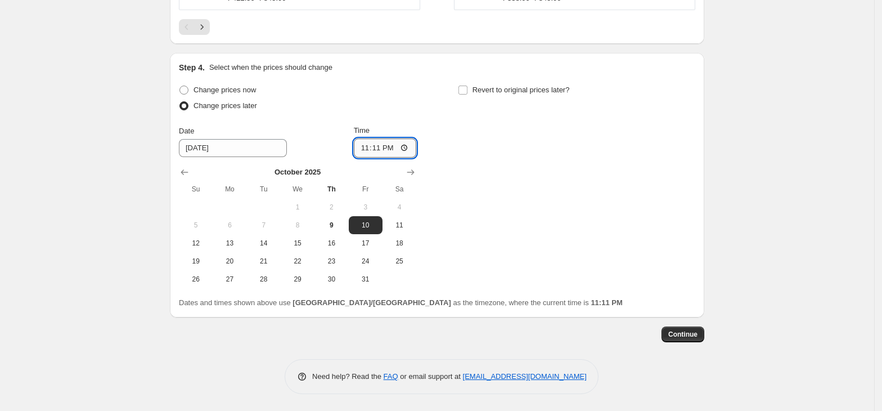
click at [369, 145] on input "23:11" at bounding box center [385, 147] width 63 height 19
type input "00:00"
click at [498, 77] on div "Step 4. Select when the prices should change Change prices now Change prices la…" at bounding box center [437, 185] width 516 height 246
click at [501, 89] on span "Revert to original prices later?" at bounding box center [521, 90] width 97 height 8
click at [467, 89] on input "Revert to original prices later?" at bounding box center [462, 90] width 9 height 9
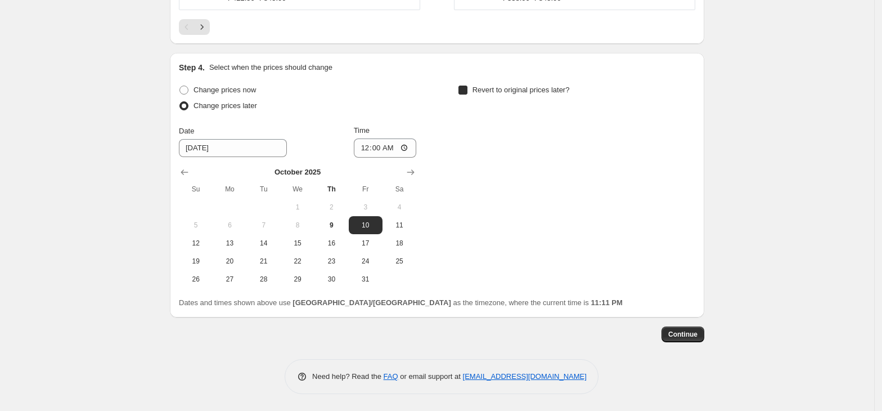
checkbox input "true"
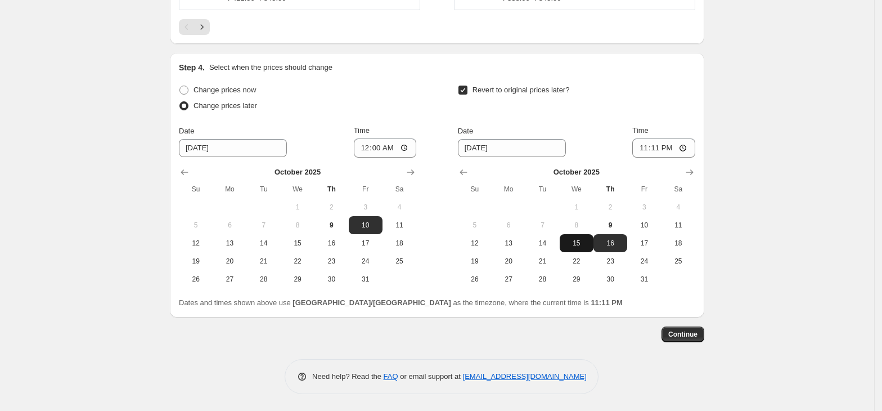
click at [579, 246] on span "15" at bounding box center [576, 243] width 25 height 9
type input "[DATE]"
click at [644, 154] on input "23:11" at bounding box center [663, 147] width 63 height 19
click at [659, 147] on input "23:11" at bounding box center [663, 147] width 63 height 19
type input "23:59"
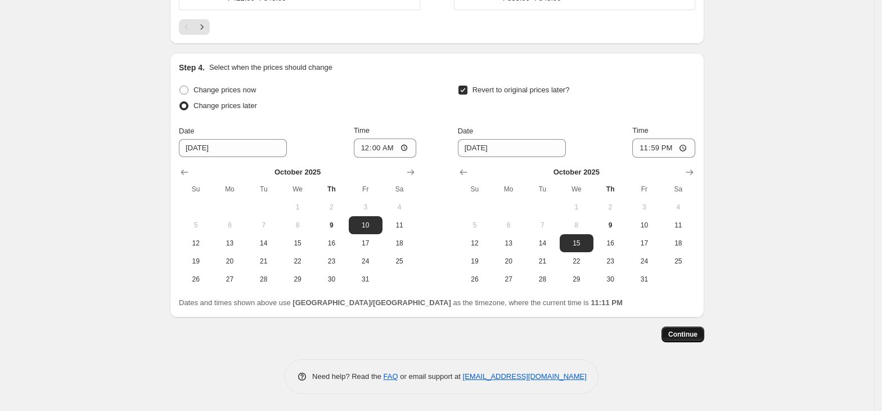
click at [683, 329] on button "Continue" at bounding box center [683, 334] width 43 height 16
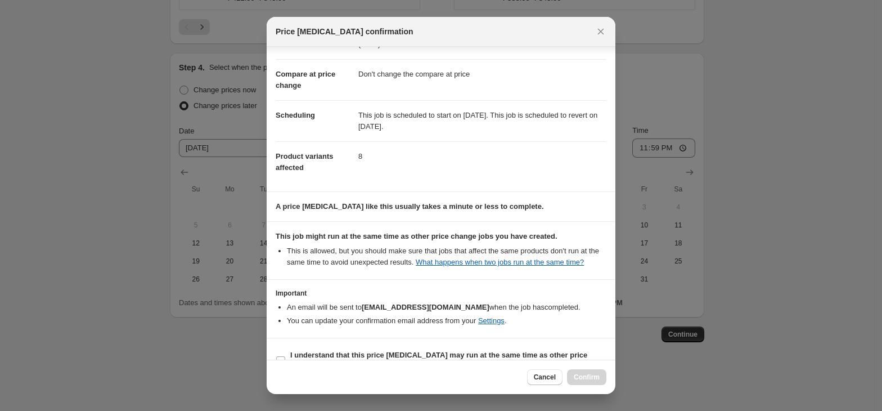
scroll to position [73, 0]
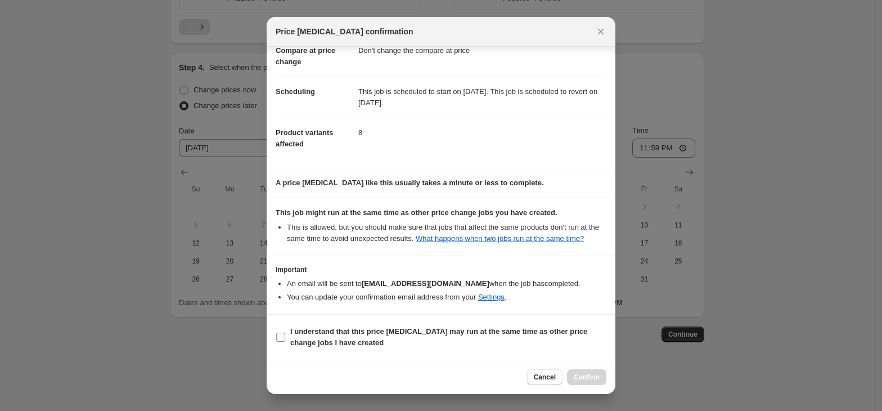
click at [324, 336] on b "I understand that this price [MEDICAL_DATA] may run at the same time as other p…" at bounding box center [438, 337] width 297 height 20
click at [285, 336] on input "I understand that this price [MEDICAL_DATA] may run at the same time as other p…" at bounding box center [280, 336] width 9 height 9
checkbox input "true"
click at [588, 376] on span "Confirm" at bounding box center [587, 376] width 26 height 9
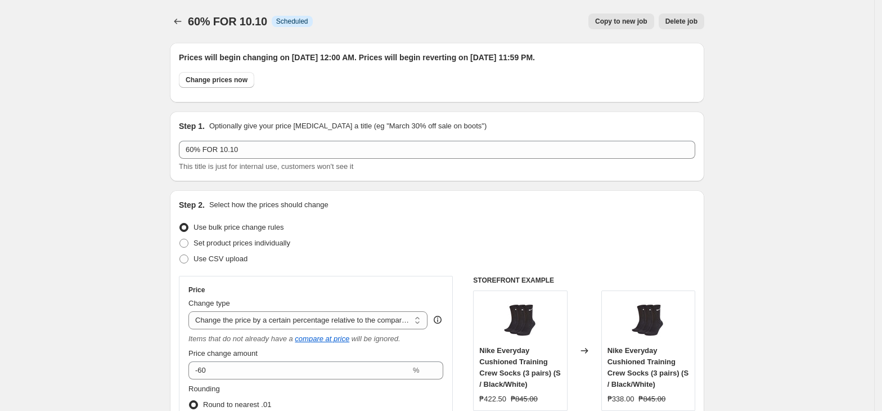
scroll to position [1069, 0]
